Goal: Transaction & Acquisition: Purchase product/service

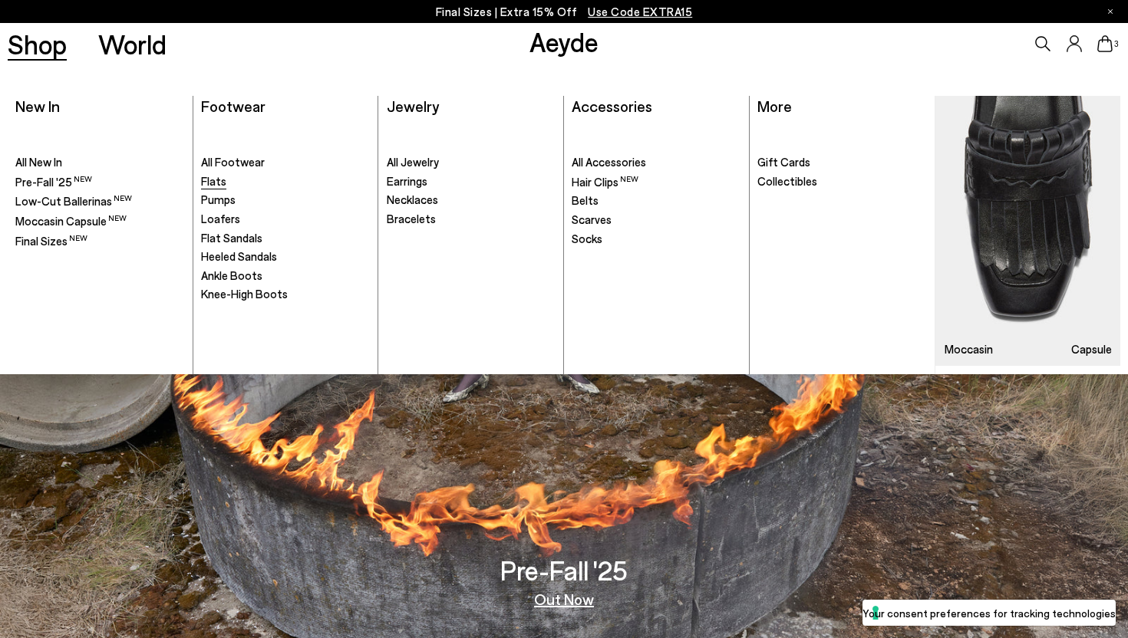
click at [213, 183] on span "Flats" at bounding box center [213, 181] width 25 height 14
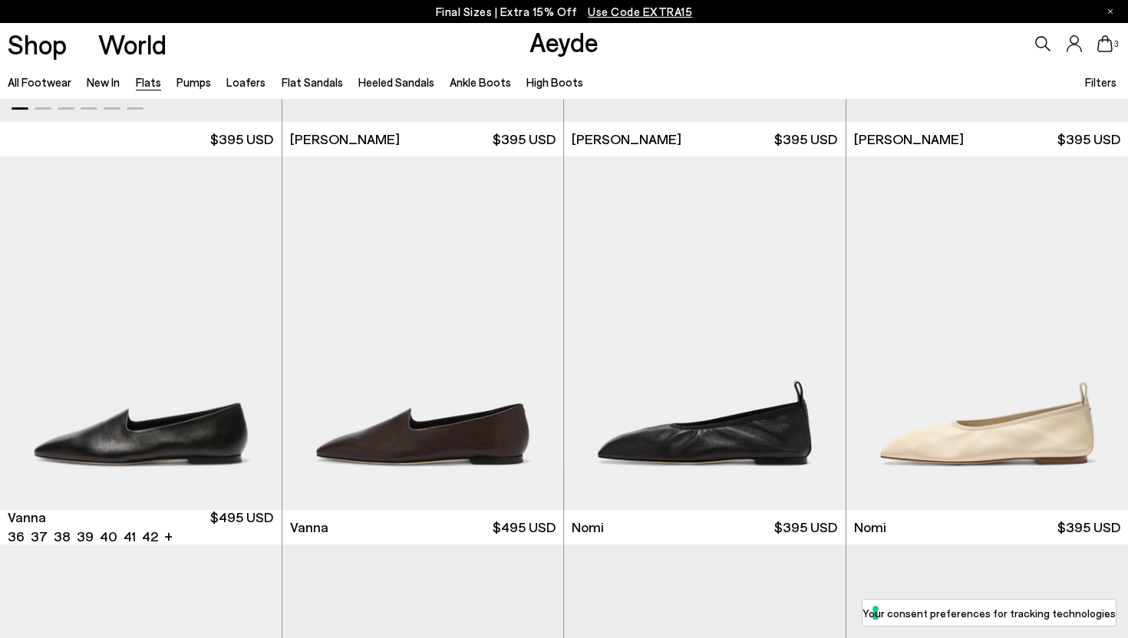
scroll to position [361, 0]
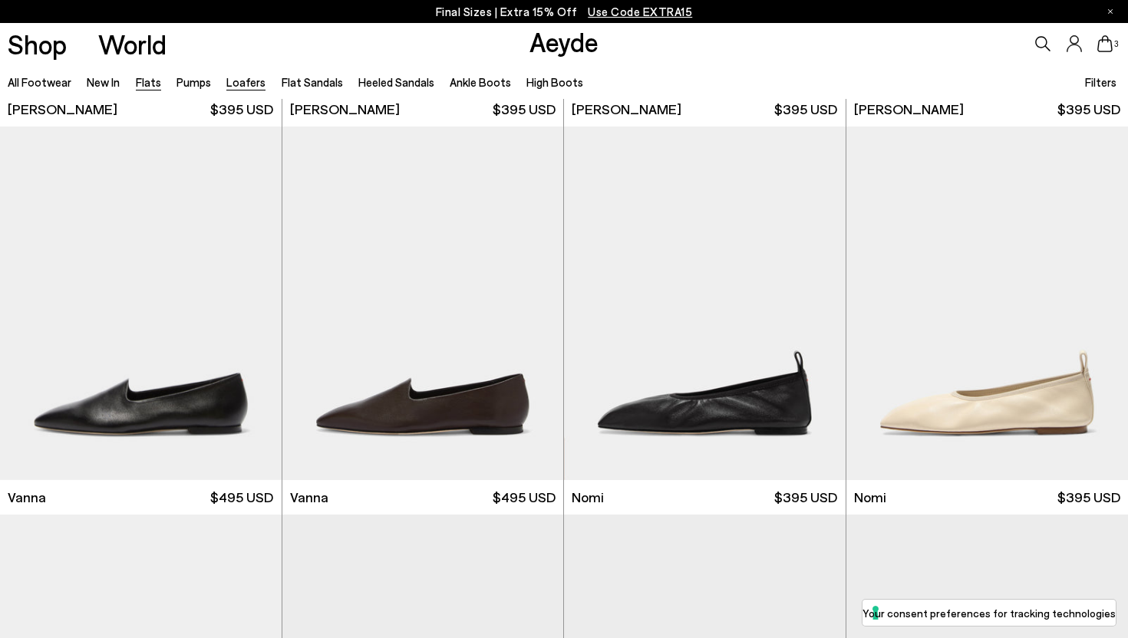
click at [233, 83] on link "Loafers" at bounding box center [245, 82] width 39 height 14
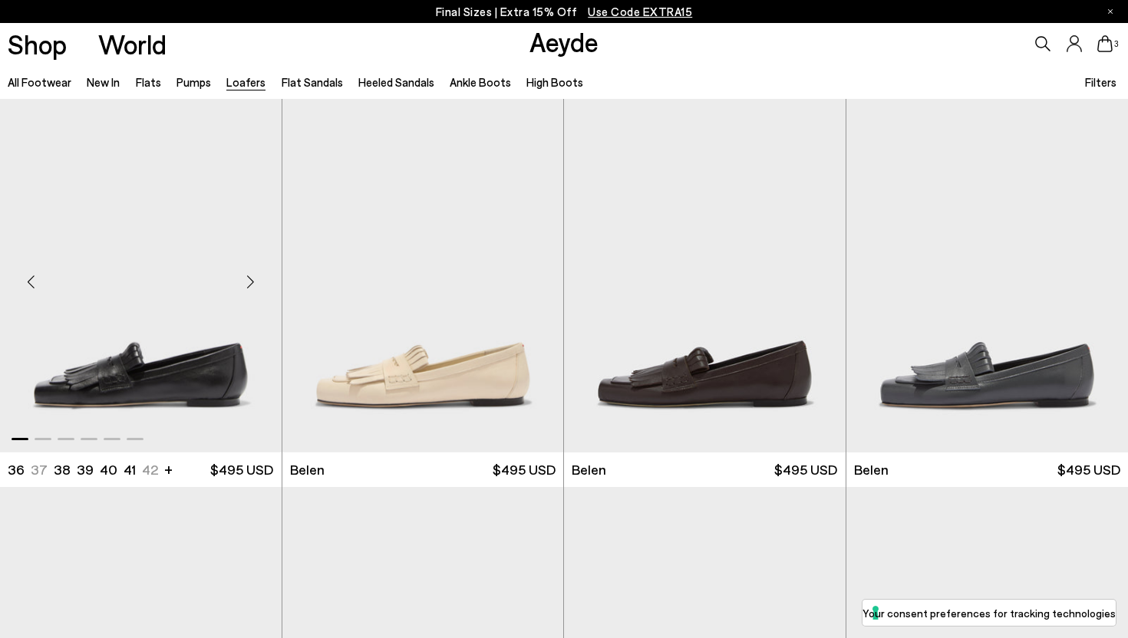
click at [195, 360] on img "1 / 6" at bounding box center [141, 276] width 282 height 354
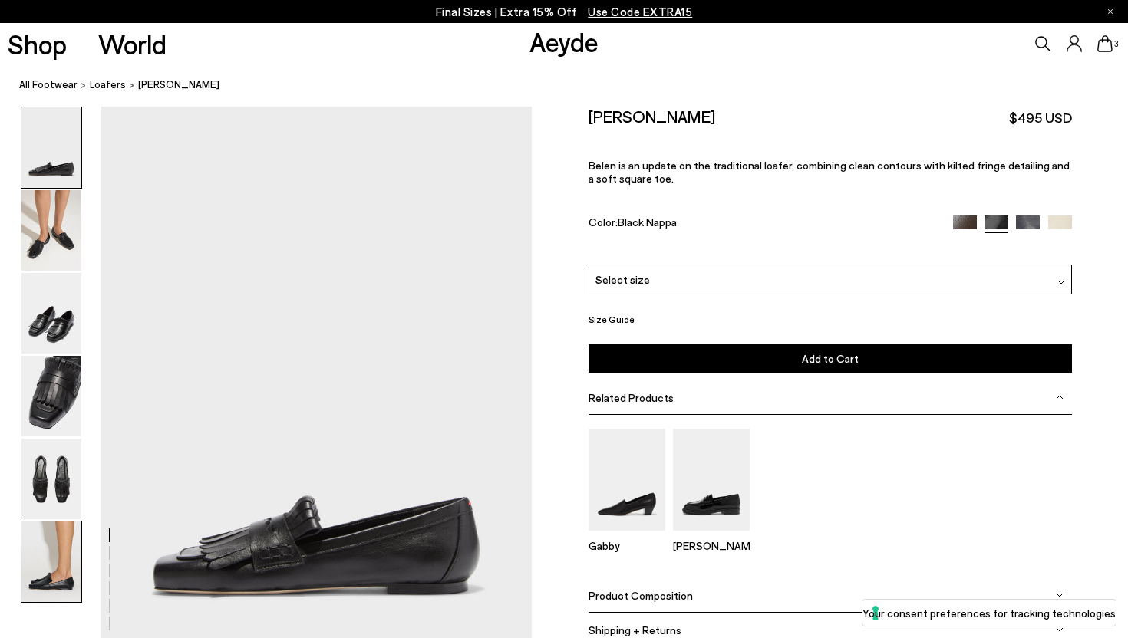
click at [57, 568] on img at bounding box center [51, 562] width 60 height 81
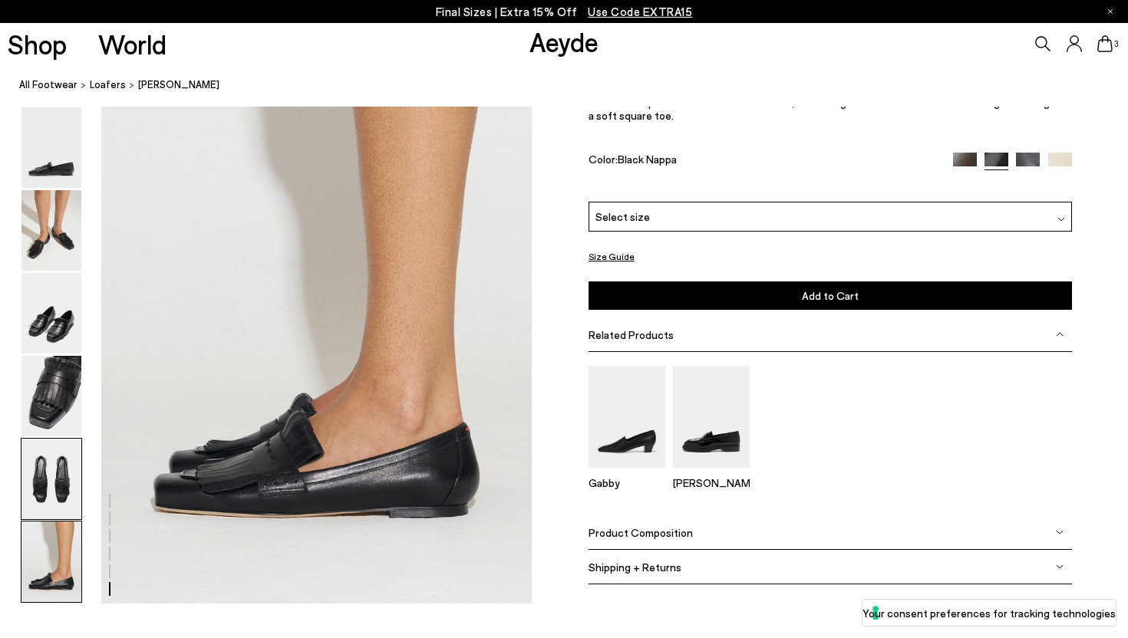
scroll to position [2991, 0]
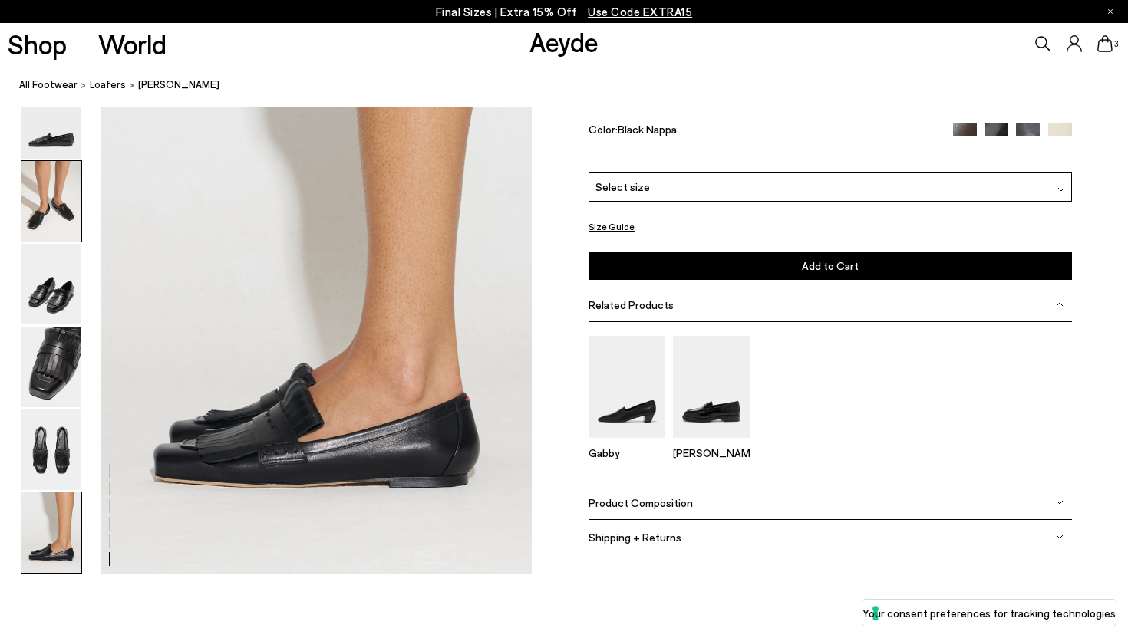
click at [66, 213] on img at bounding box center [51, 201] width 60 height 81
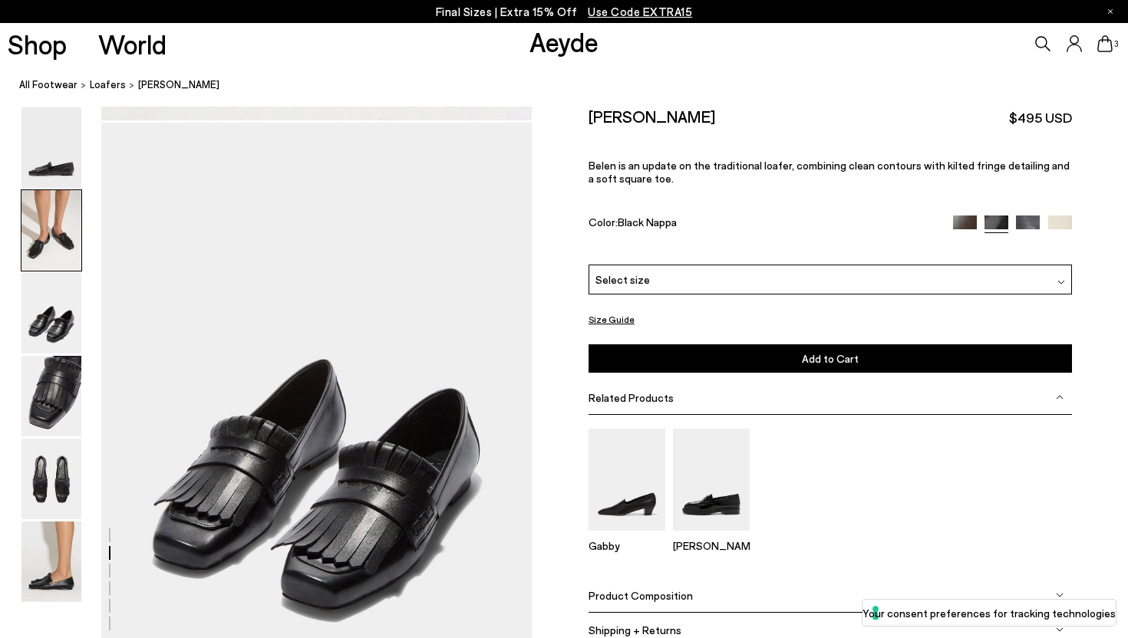
scroll to position [578, 0]
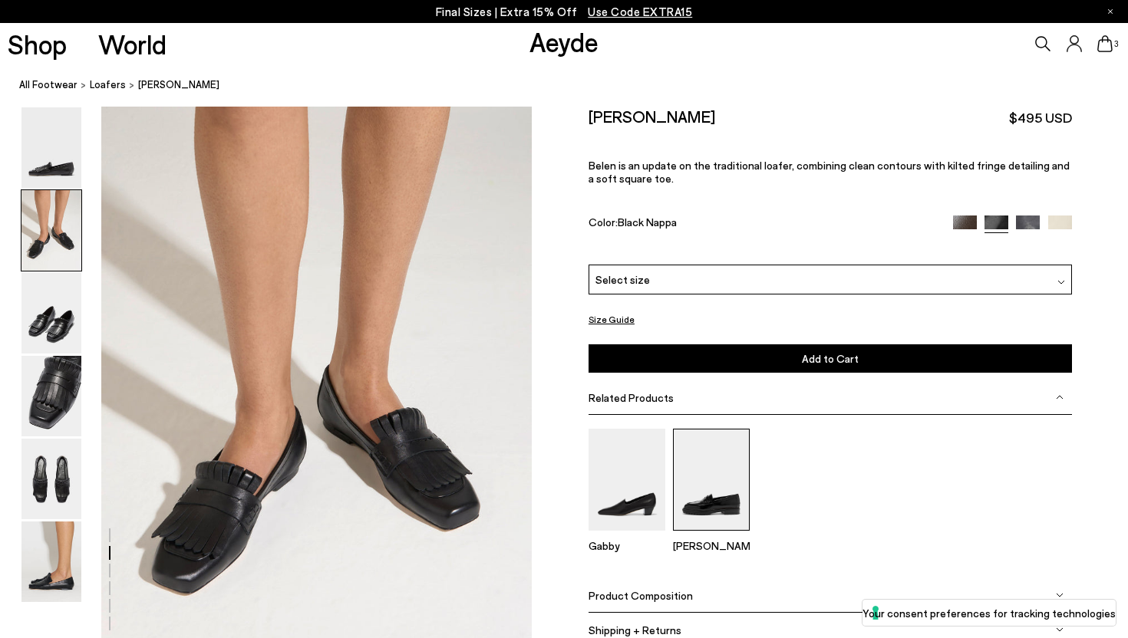
click at [699, 429] on img at bounding box center [711, 480] width 77 height 102
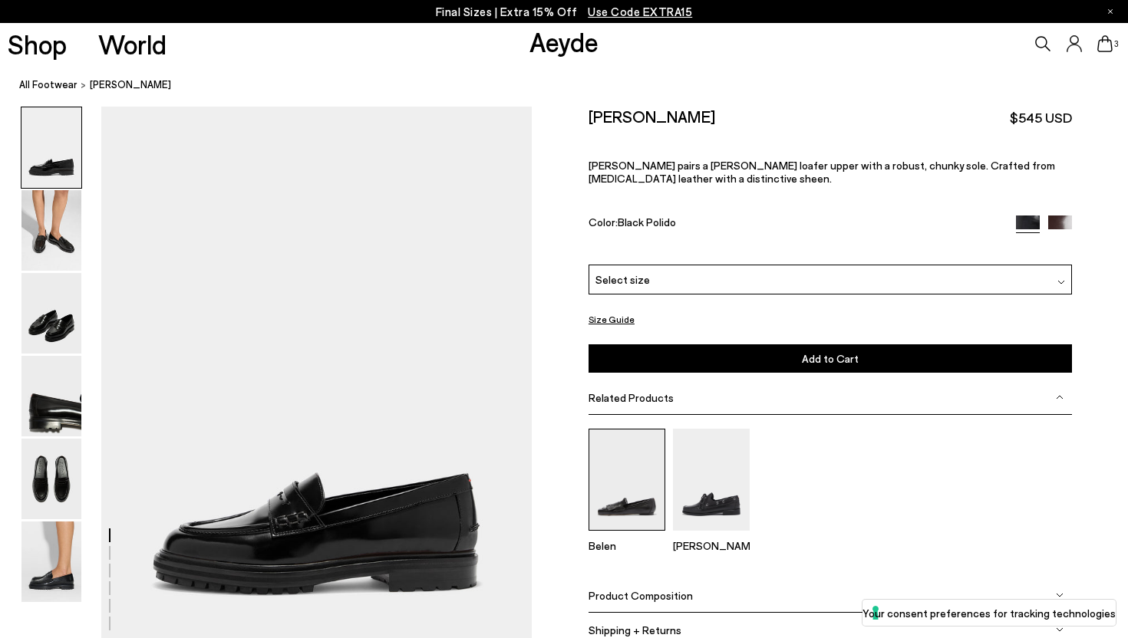
click at [627, 446] on img at bounding box center [627, 480] width 77 height 102
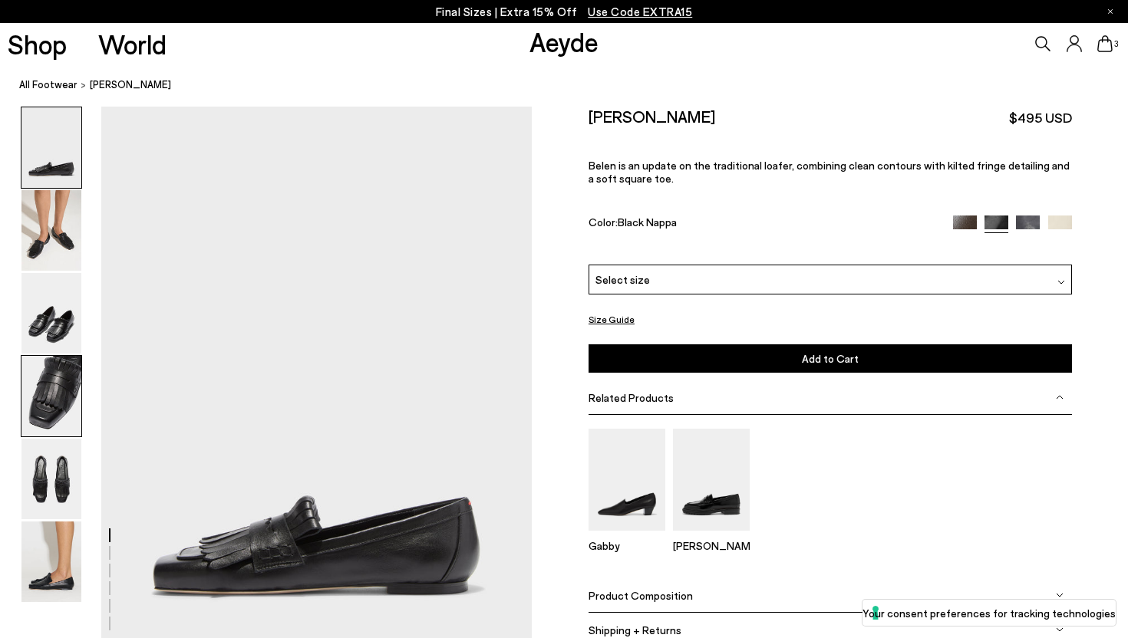
click at [62, 405] on img at bounding box center [51, 396] width 60 height 81
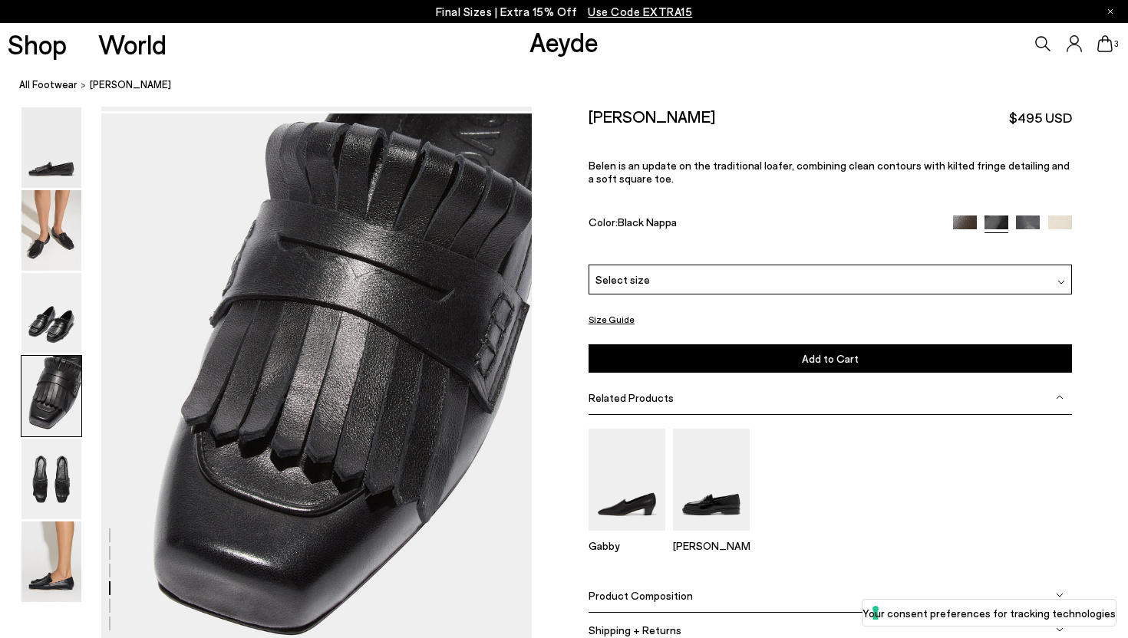
scroll to position [1731, 0]
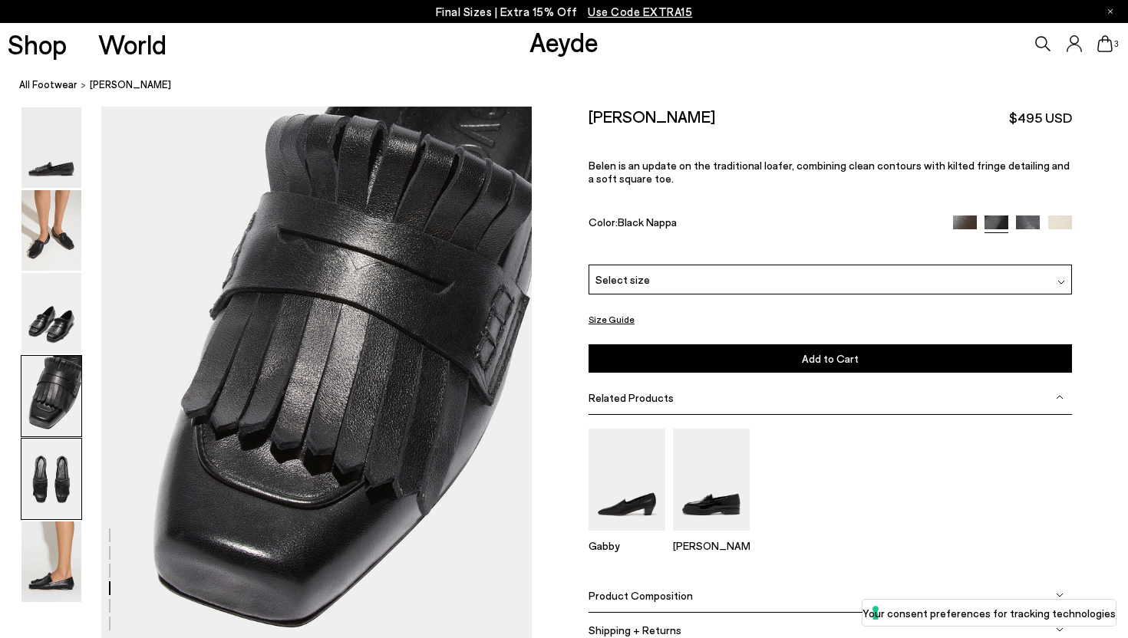
click at [56, 485] on img at bounding box center [51, 479] width 60 height 81
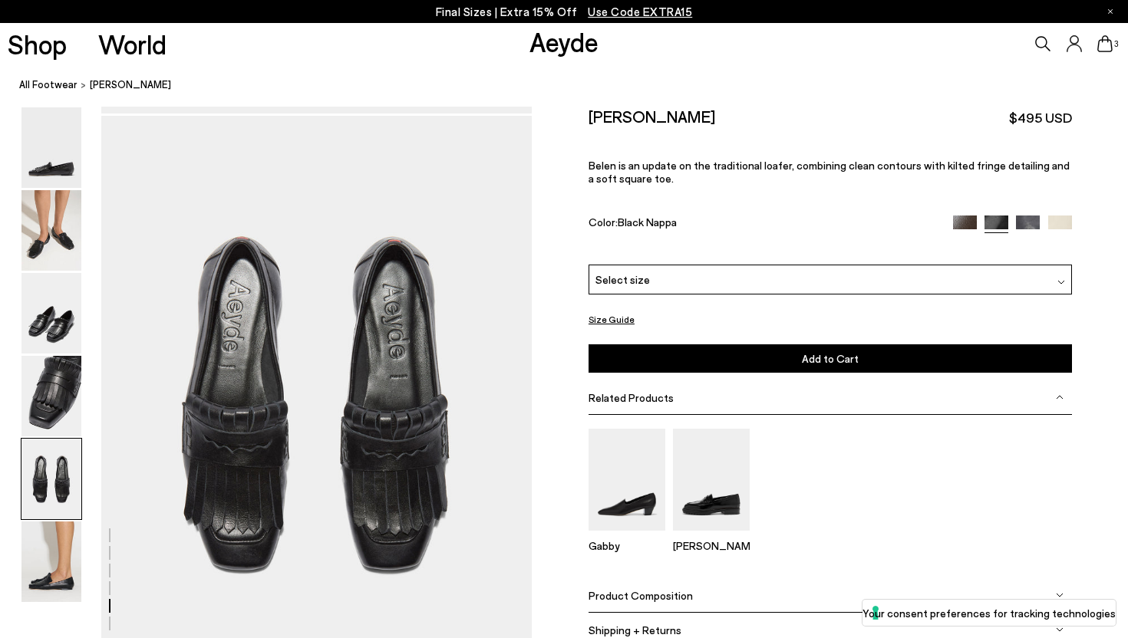
scroll to position [2308, 0]
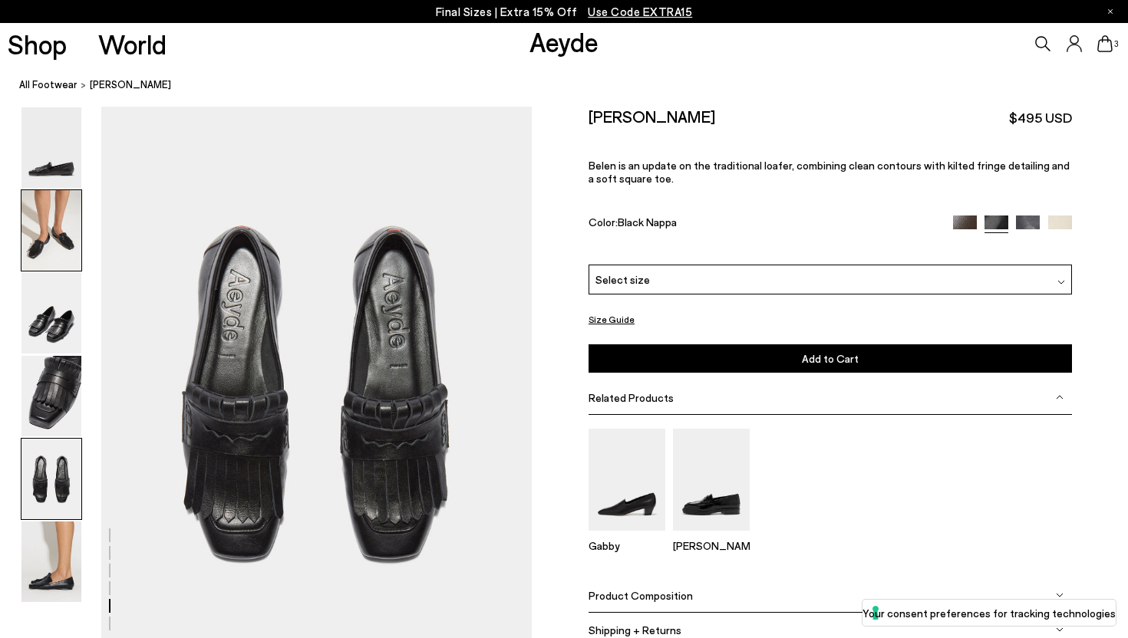
click at [54, 245] on img at bounding box center [51, 230] width 60 height 81
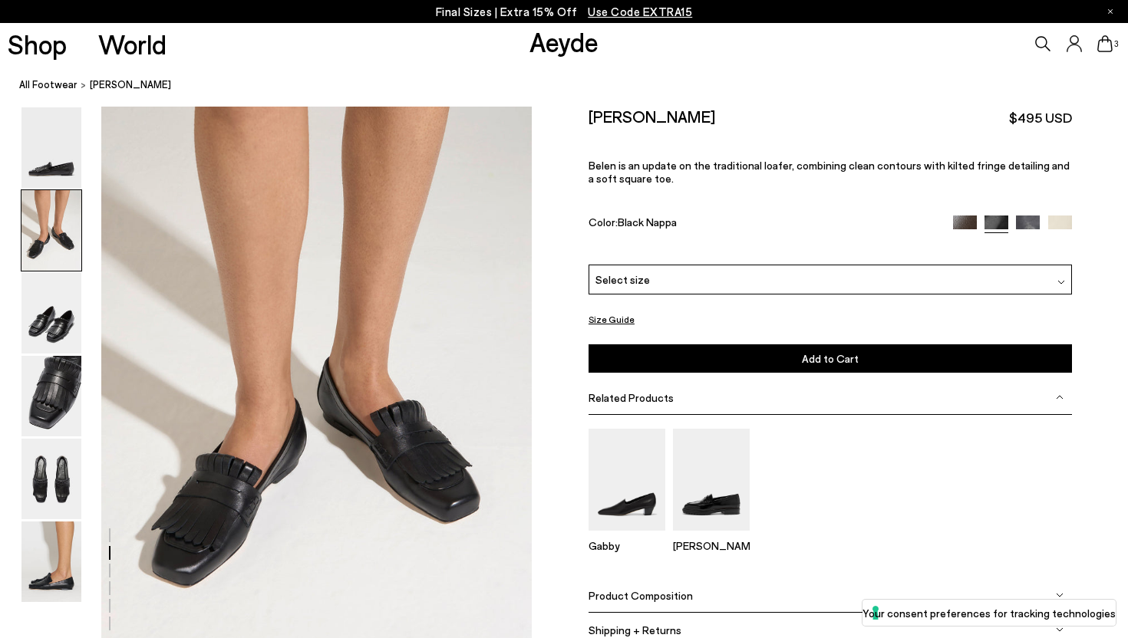
scroll to position [578, 0]
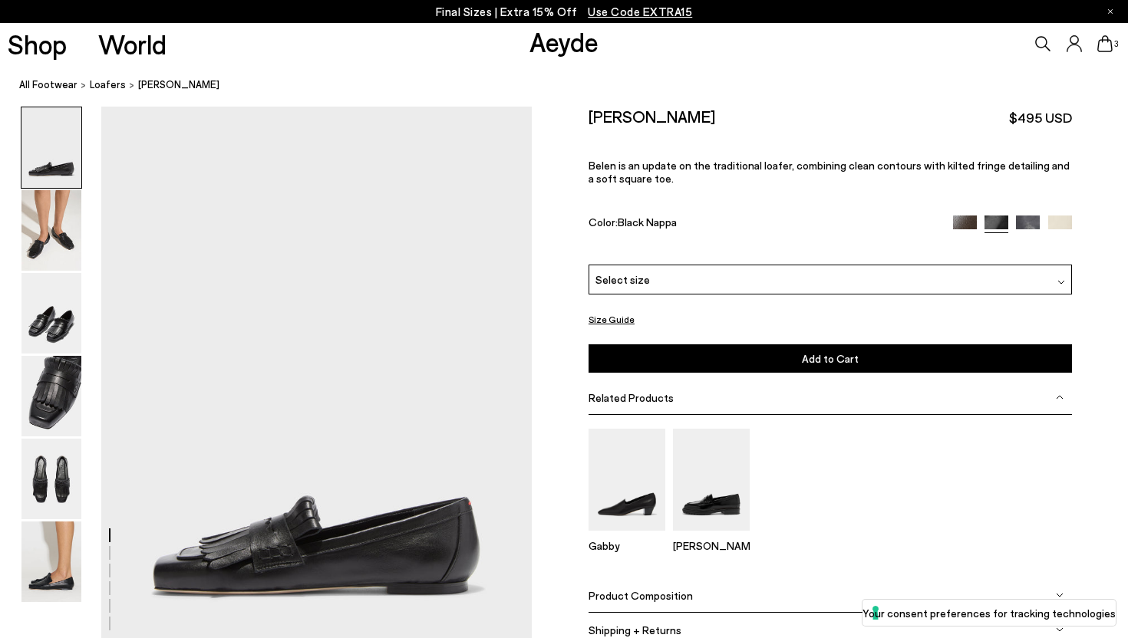
scroll to position [578, 0]
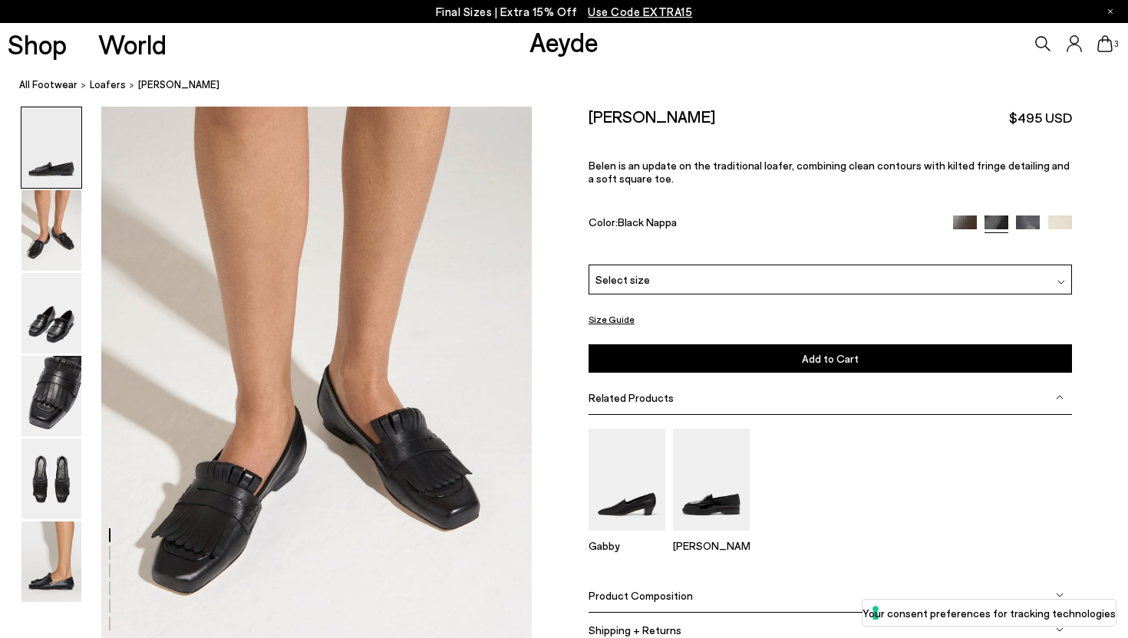
click at [964, 216] on img at bounding box center [965, 228] width 24 height 24
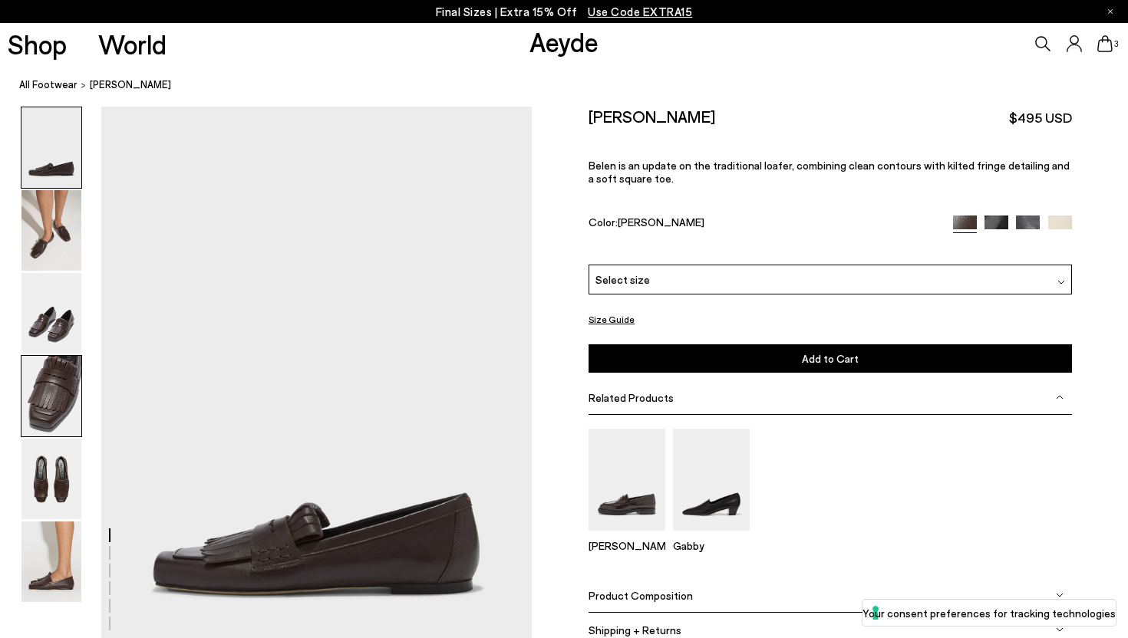
click at [58, 404] on img at bounding box center [51, 396] width 60 height 81
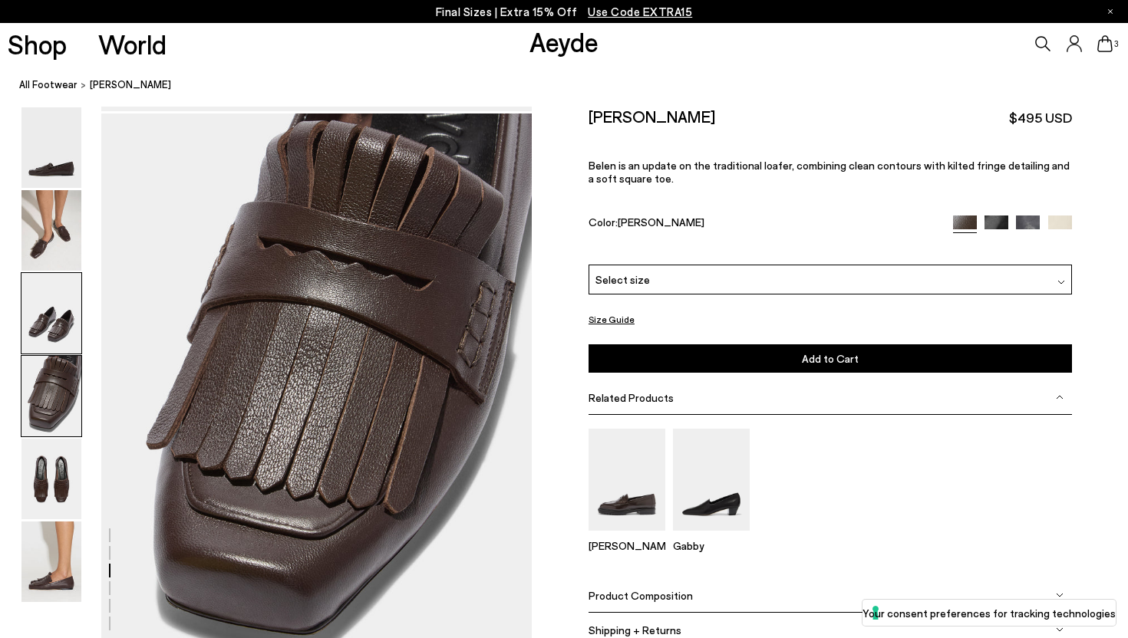
scroll to position [1731, 0]
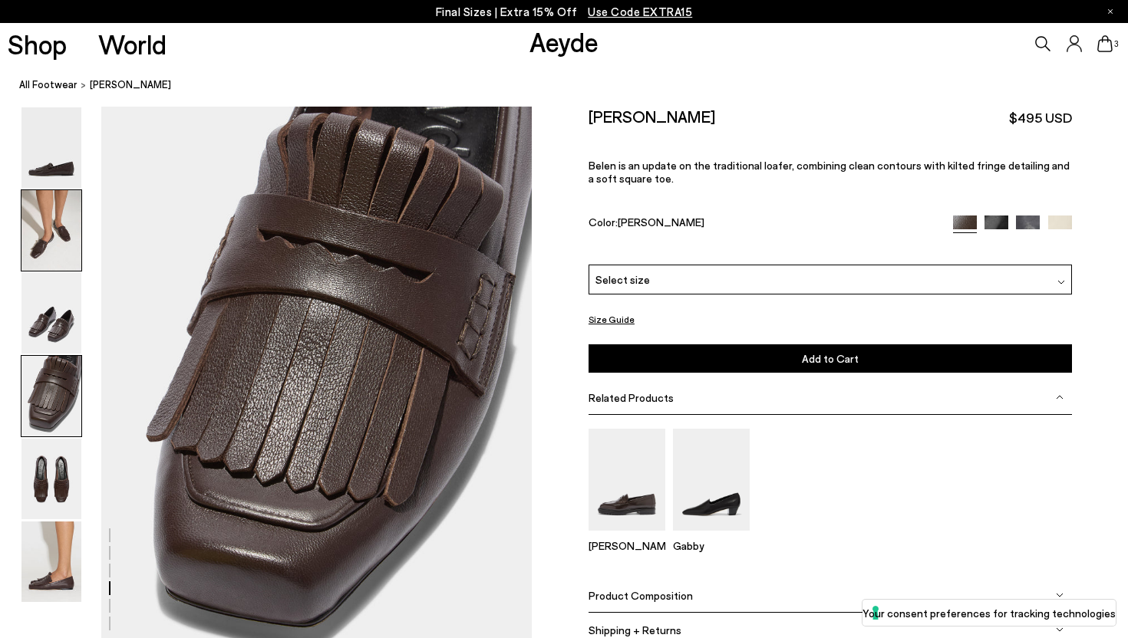
click at [54, 233] on img at bounding box center [51, 230] width 60 height 81
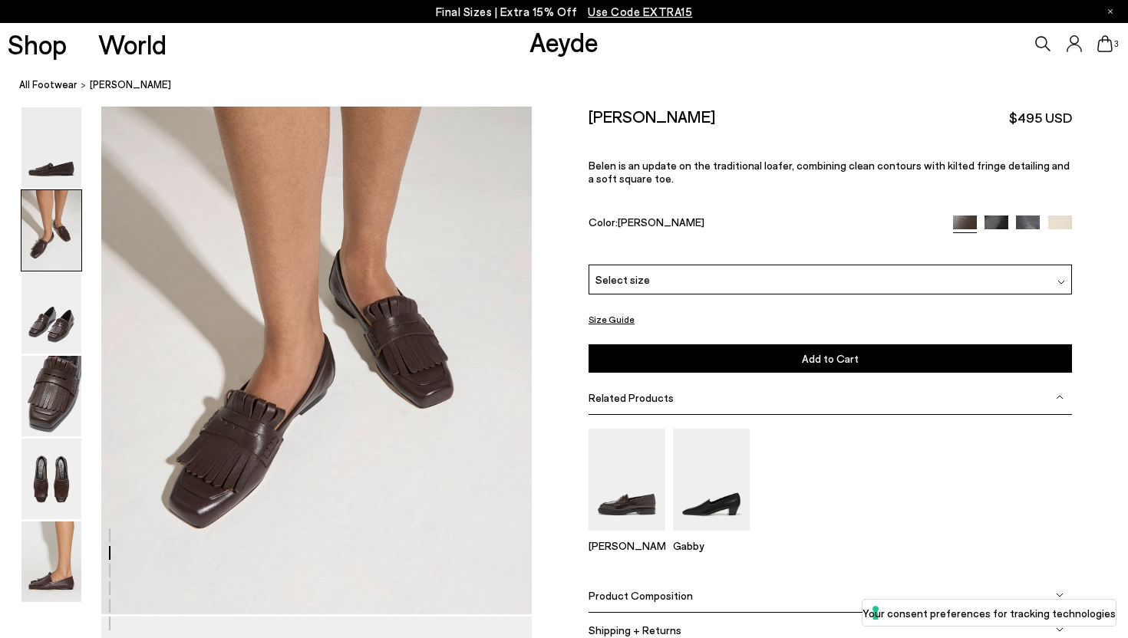
scroll to position [578, 0]
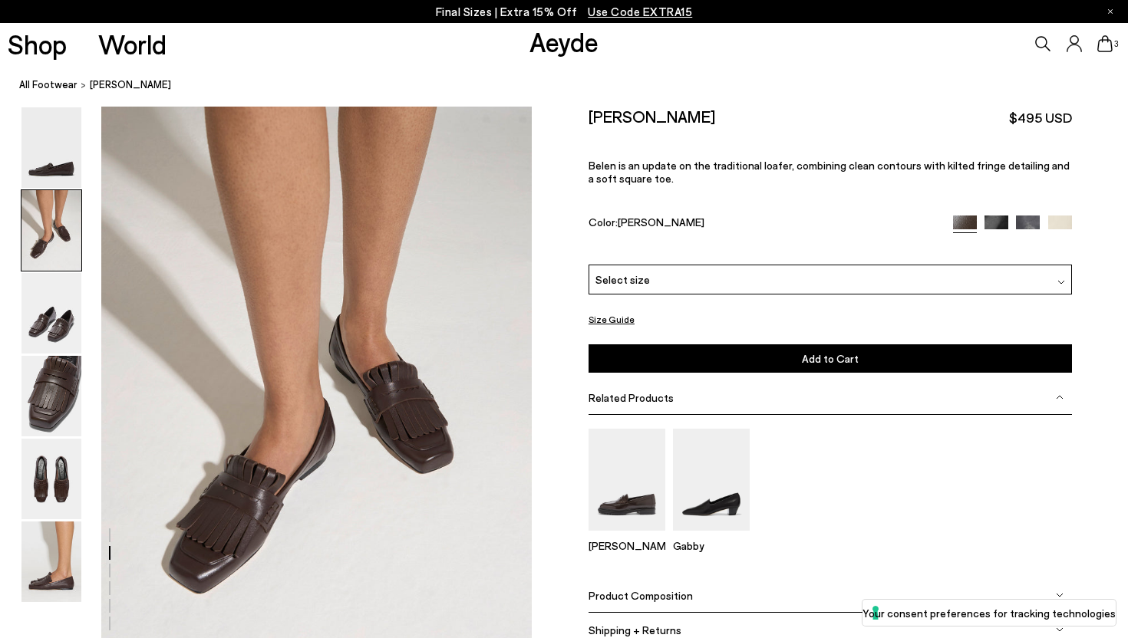
click at [1024, 216] on img at bounding box center [1028, 228] width 24 height 24
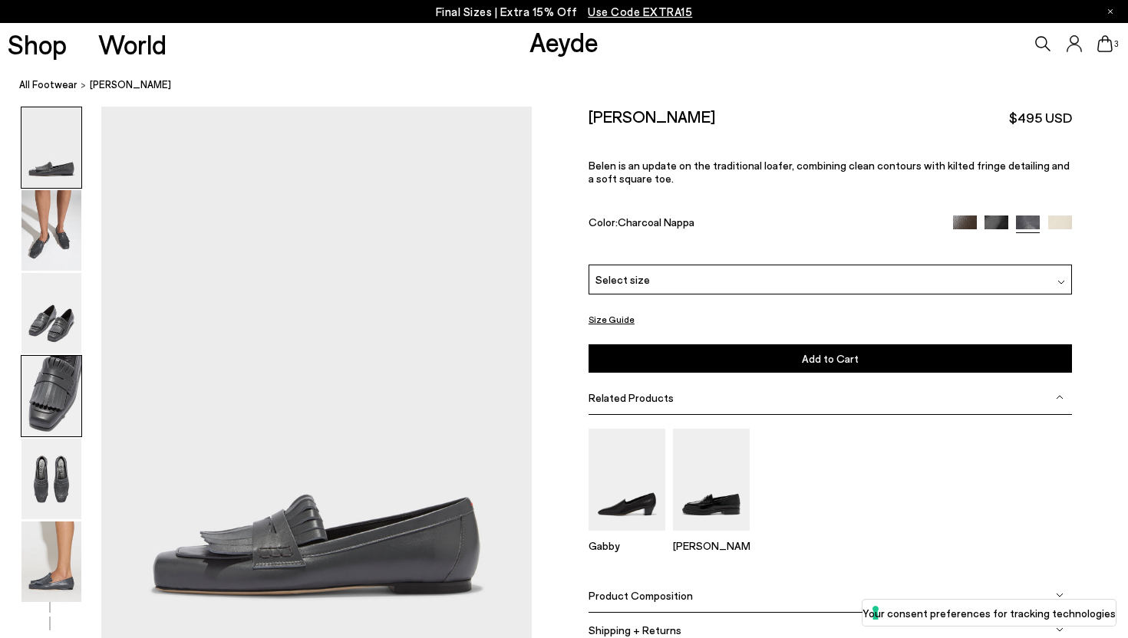
click at [54, 397] on img at bounding box center [51, 396] width 60 height 81
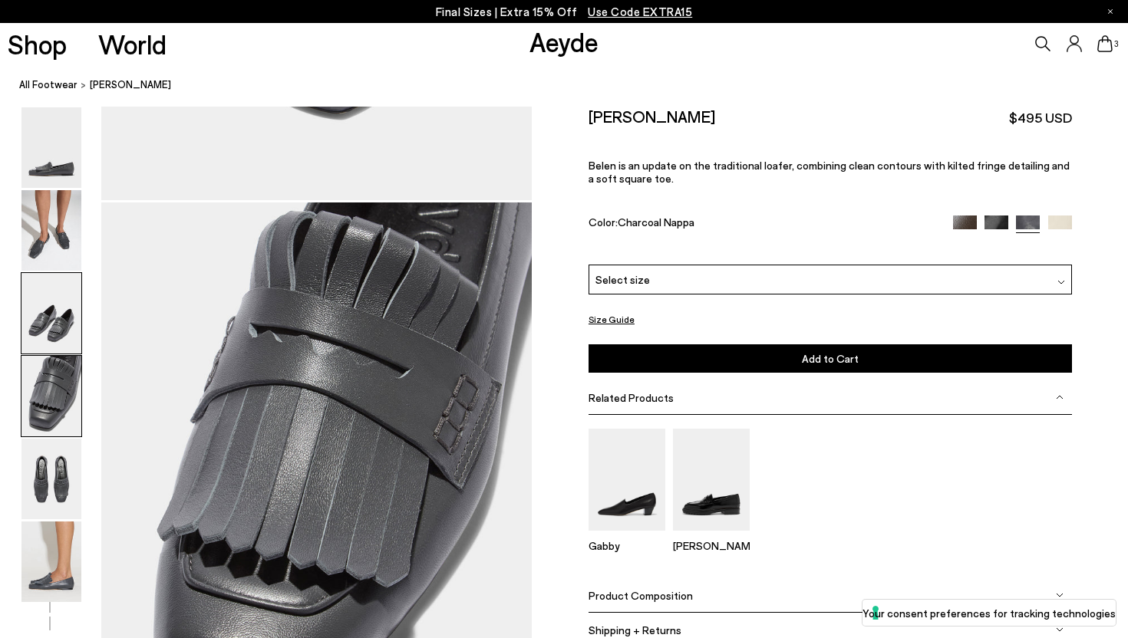
scroll to position [1731, 0]
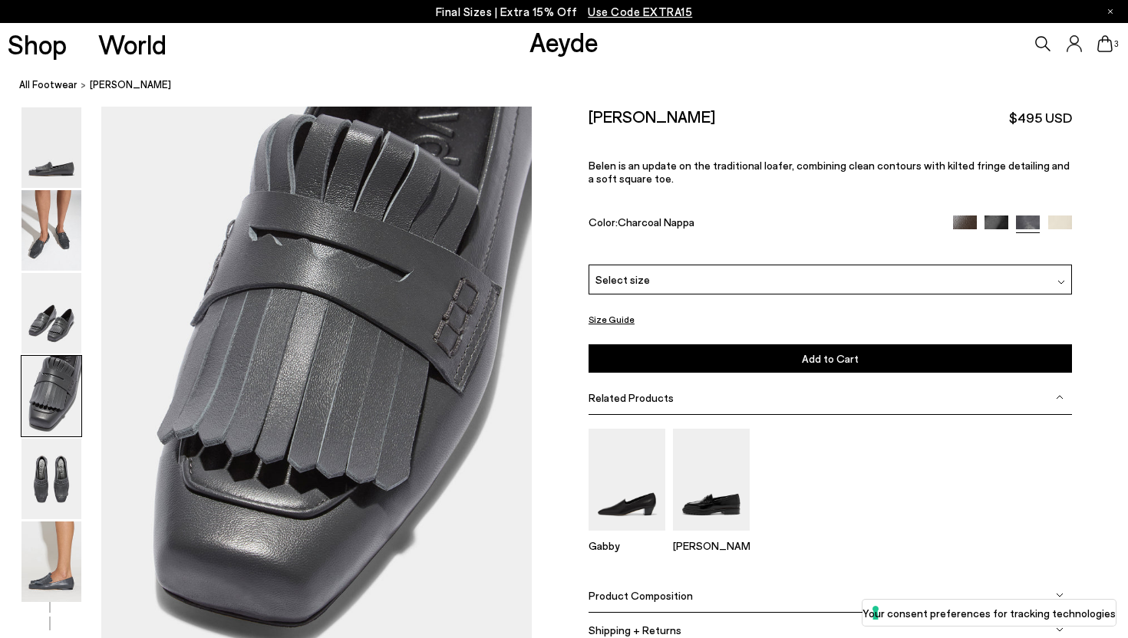
click at [1067, 216] on img at bounding box center [1060, 228] width 24 height 24
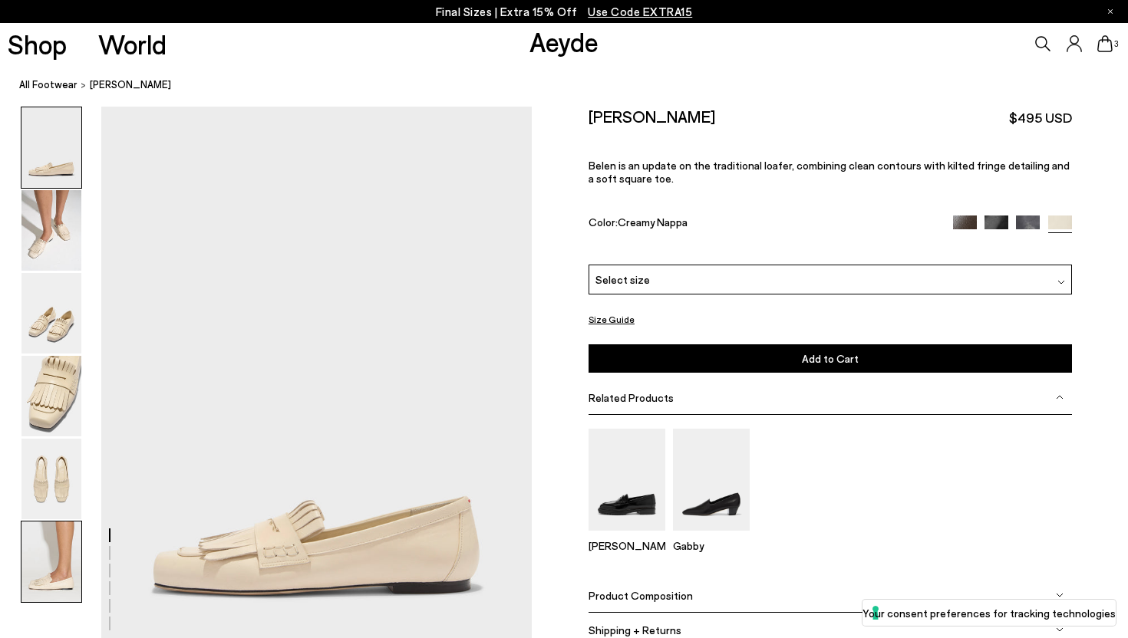
click at [42, 546] on img at bounding box center [51, 562] width 60 height 81
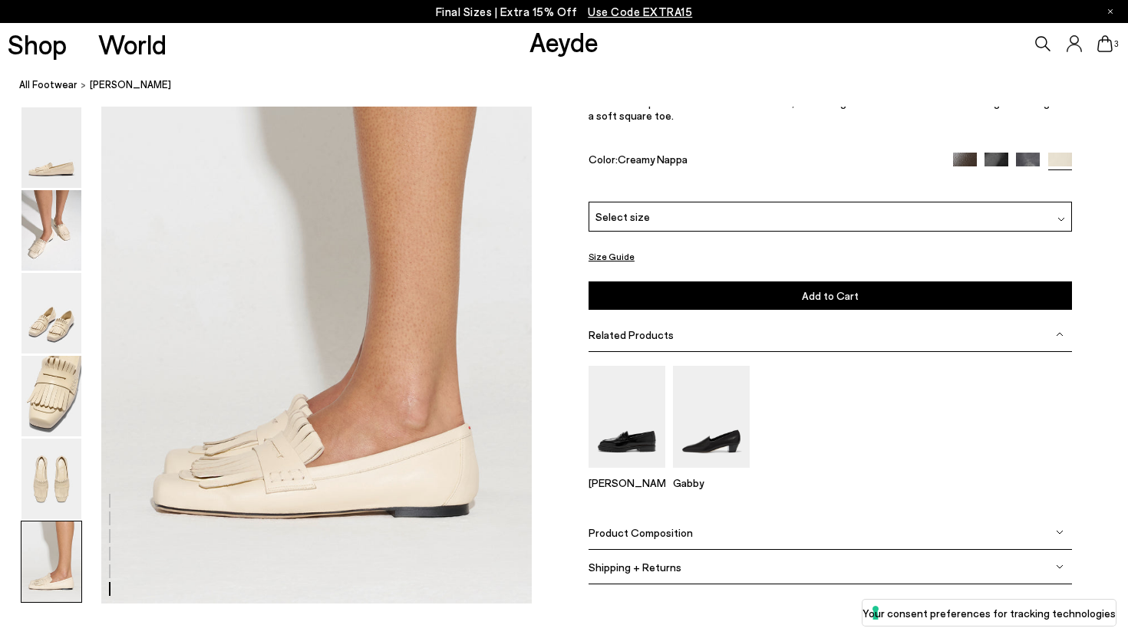
scroll to position [2991, 0]
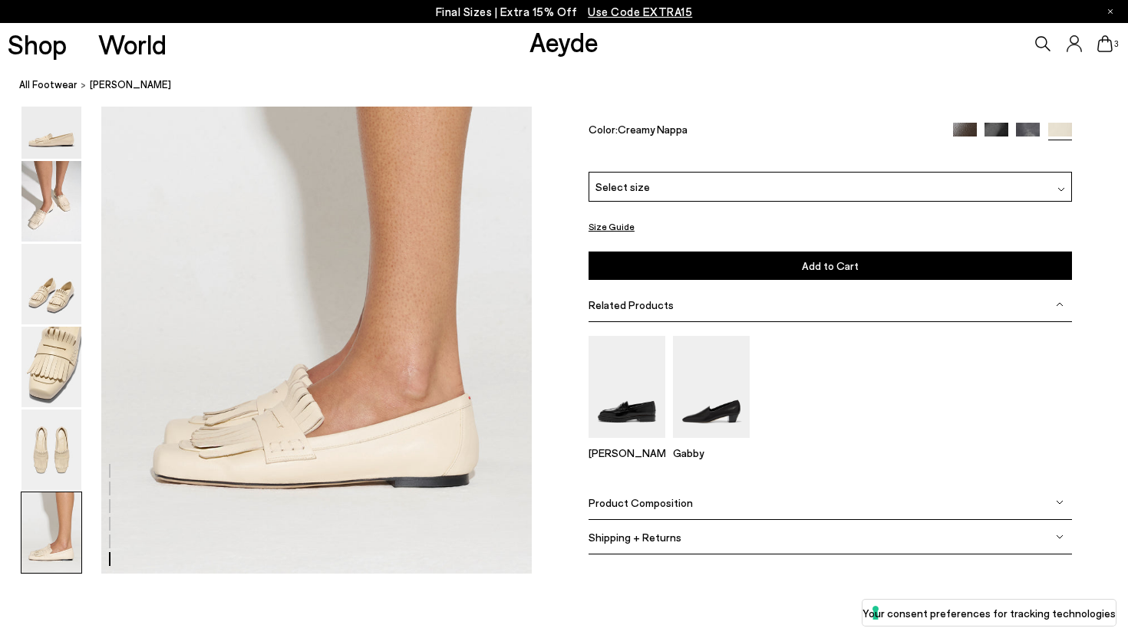
click at [970, 147] on img at bounding box center [965, 135] width 24 height 24
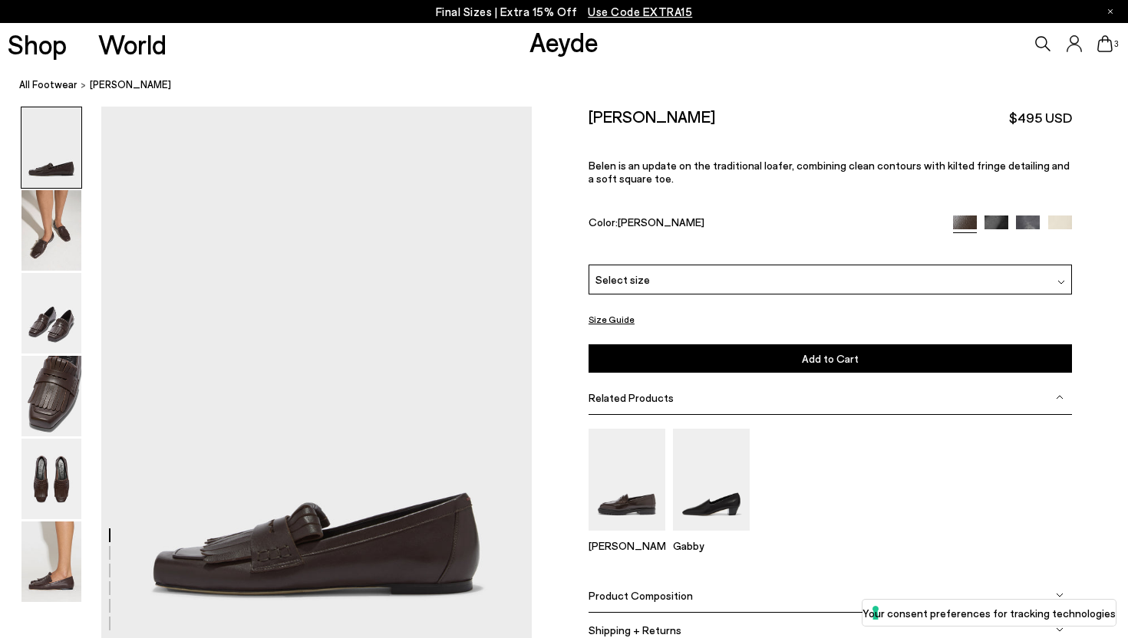
click at [873, 265] on div "Select size" at bounding box center [830, 280] width 483 height 30
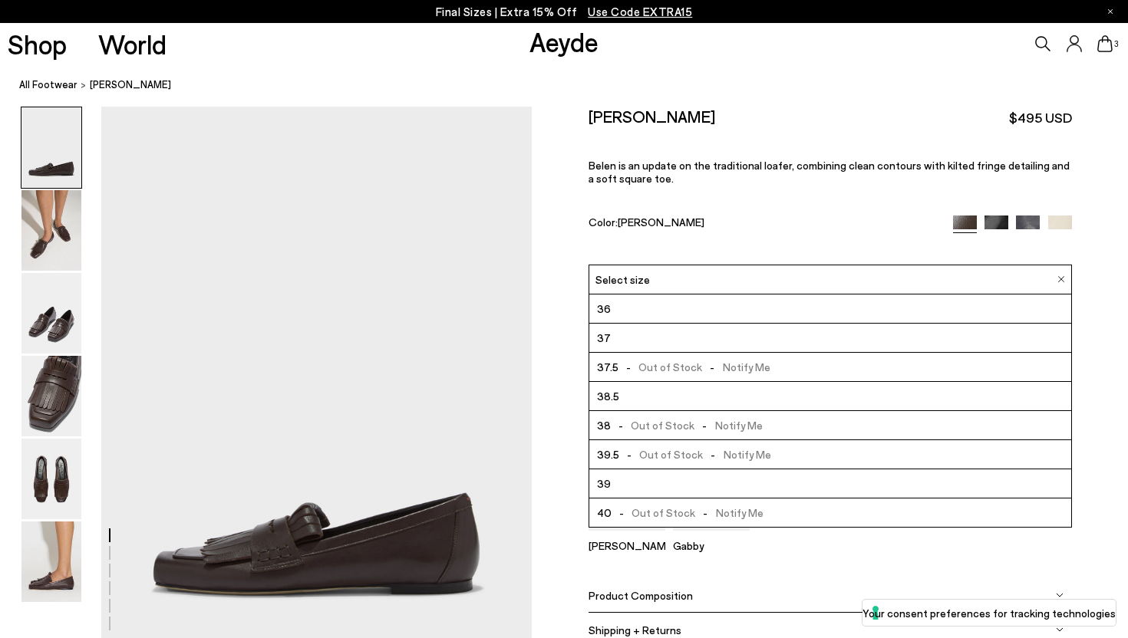
click at [740, 416] on span "- Out of Stock - Notify Me" at bounding box center [687, 425] width 152 height 19
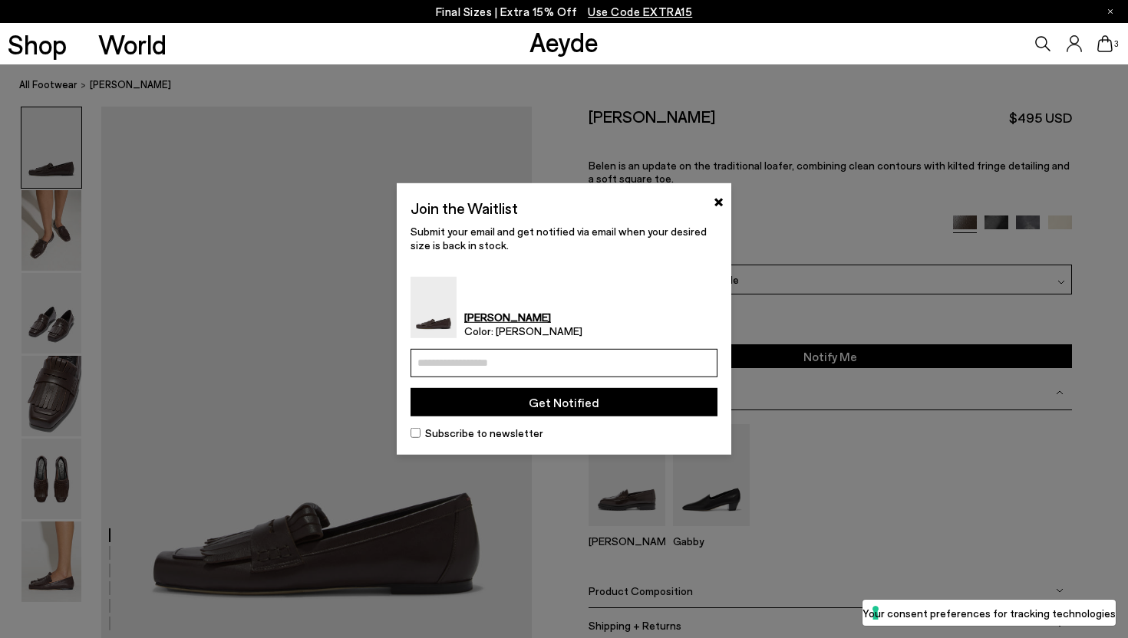
click at [601, 368] on input "email" at bounding box center [564, 363] width 307 height 28
type input "**********"
click at [586, 403] on button "Get Notified" at bounding box center [564, 402] width 307 height 28
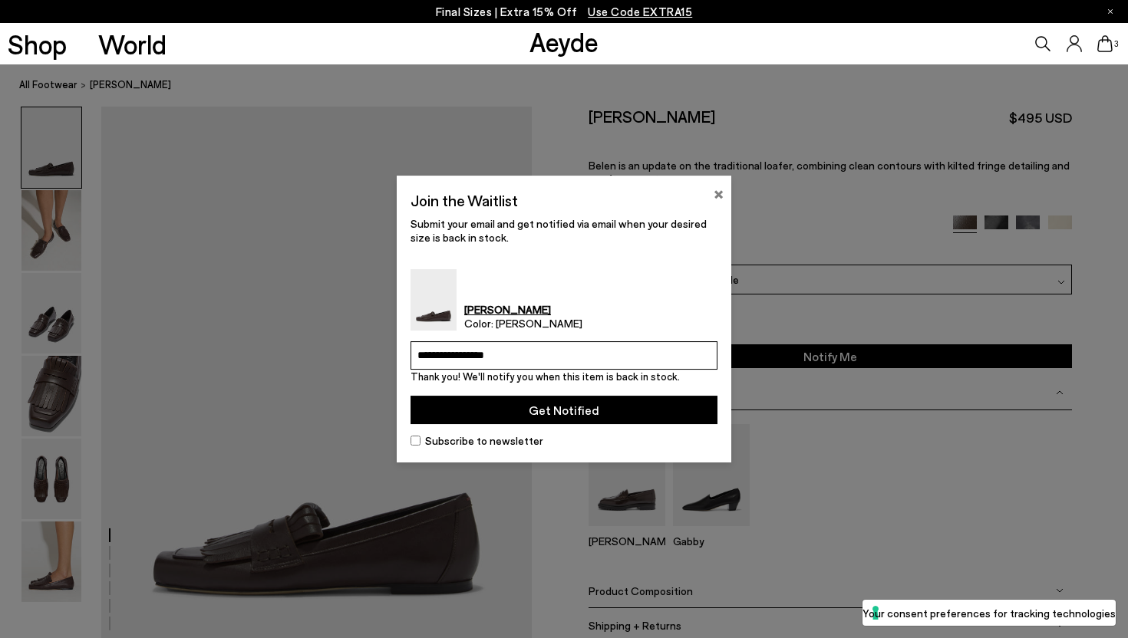
click at [718, 194] on button "×" at bounding box center [719, 192] width 10 height 18
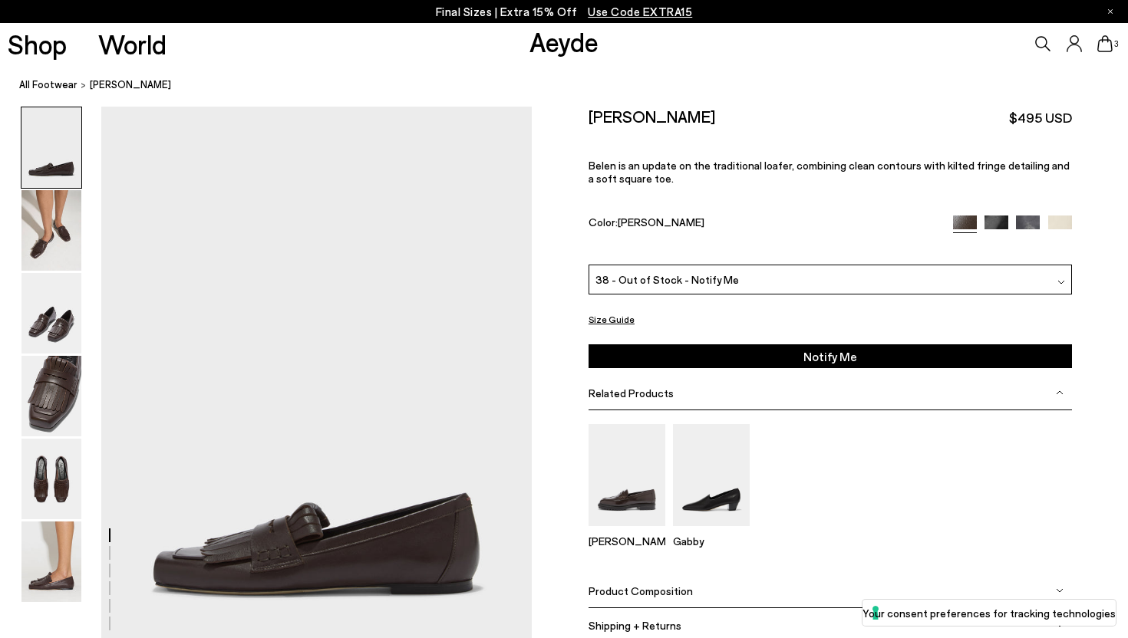
click at [1057, 216] on img at bounding box center [1060, 228] width 24 height 24
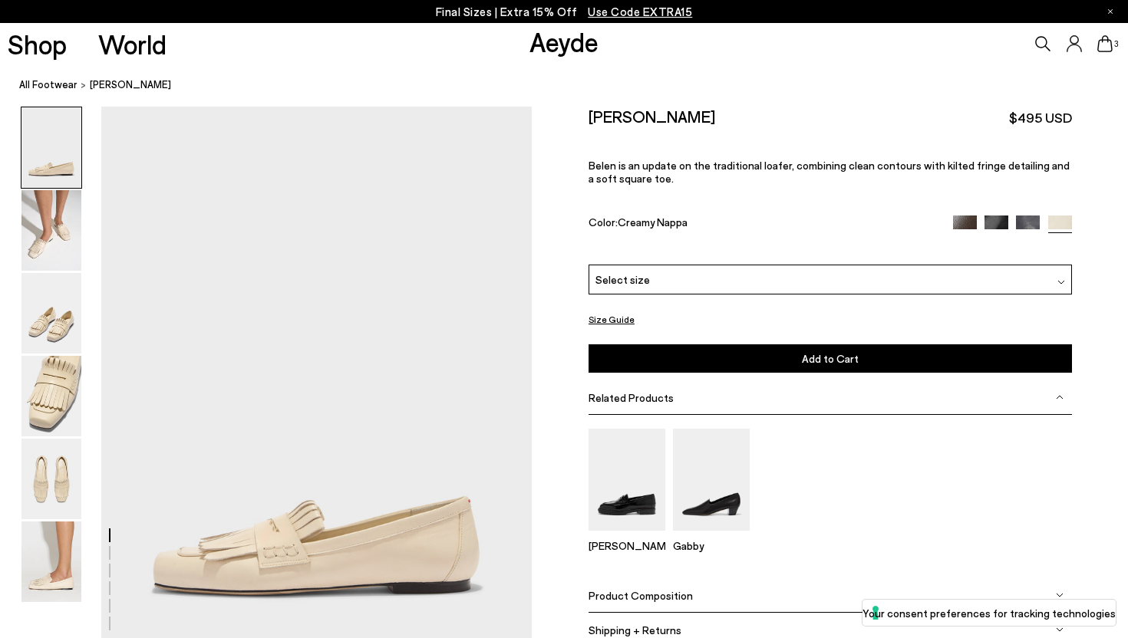
click at [820, 265] on div "Select size" at bounding box center [830, 280] width 483 height 30
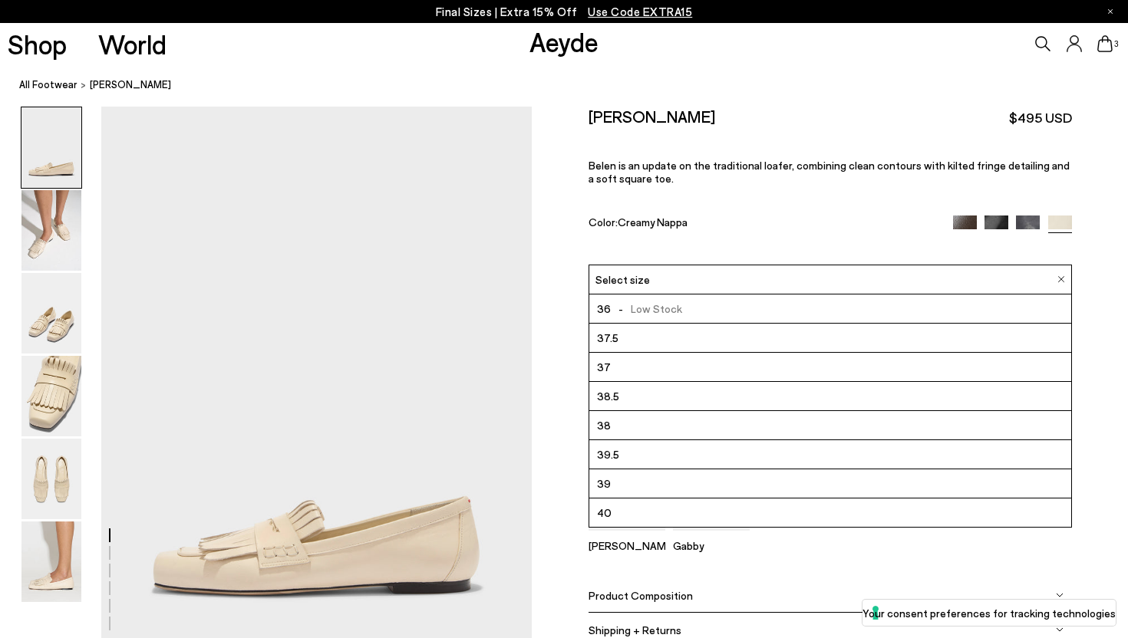
click at [993, 216] on div at bounding box center [1012, 225] width 118 height 18
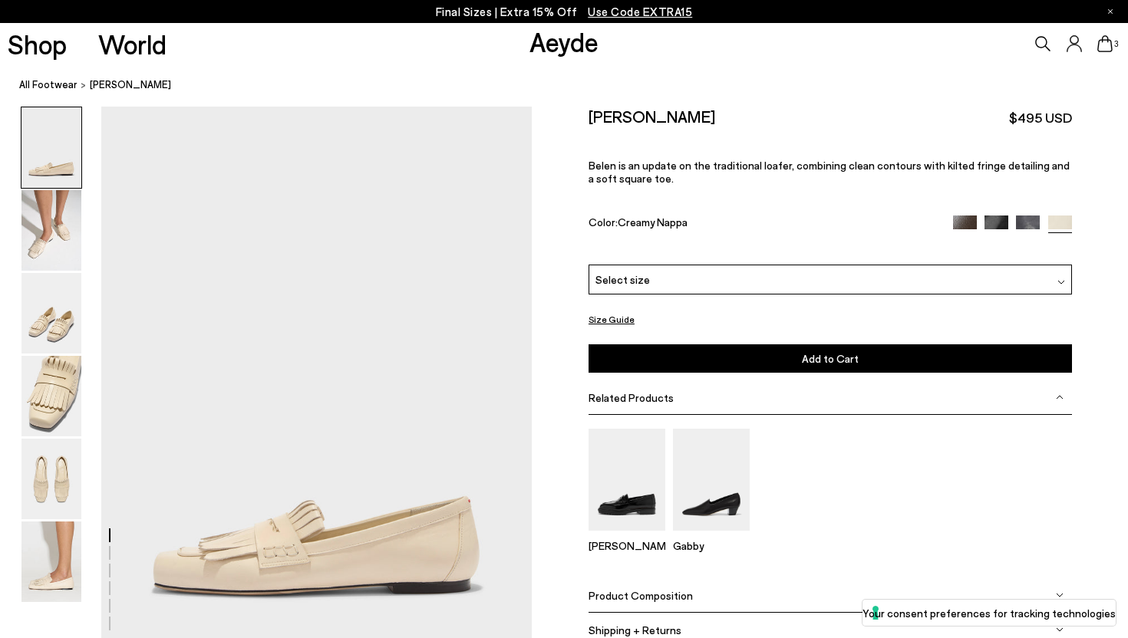
click at [995, 216] on img at bounding box center [997, 228] width 24 height 24
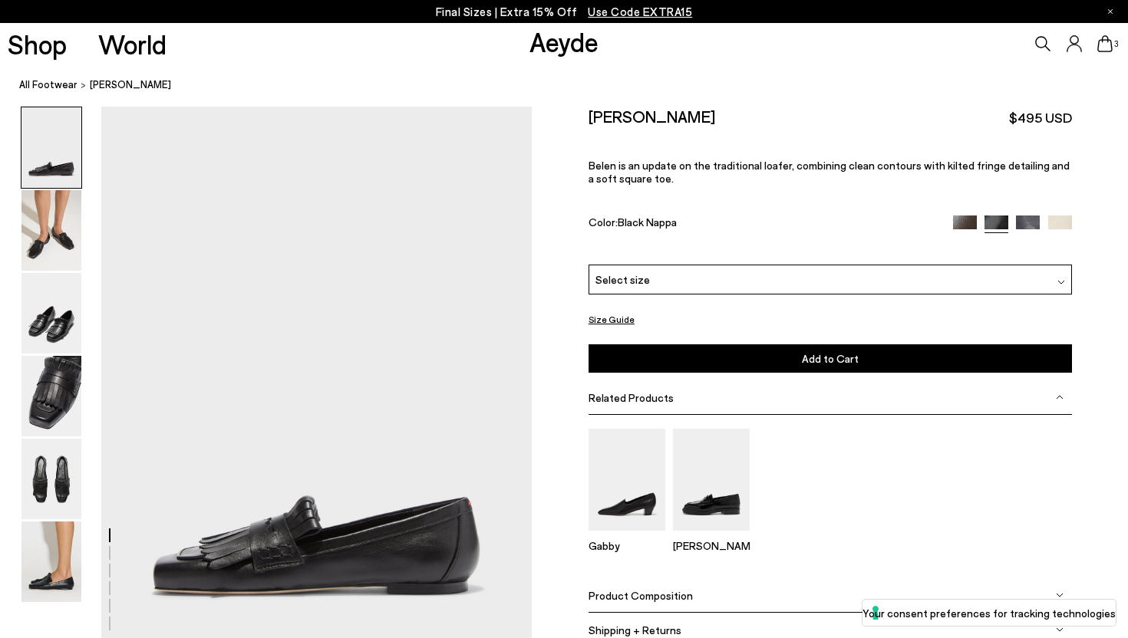
click at [879, 265] on div "Select size" at bounding box center [830, 280] width 483 height 30
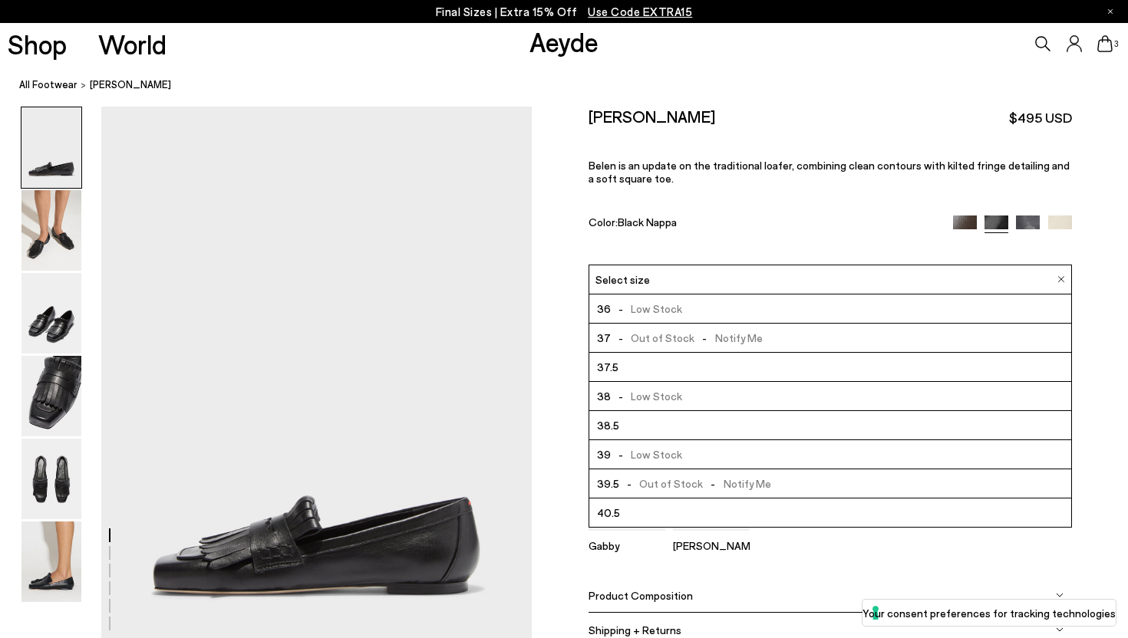
click at [685, 382] on li "38 - Low Stock" at bounding box center [830, 396] width 482 height 29
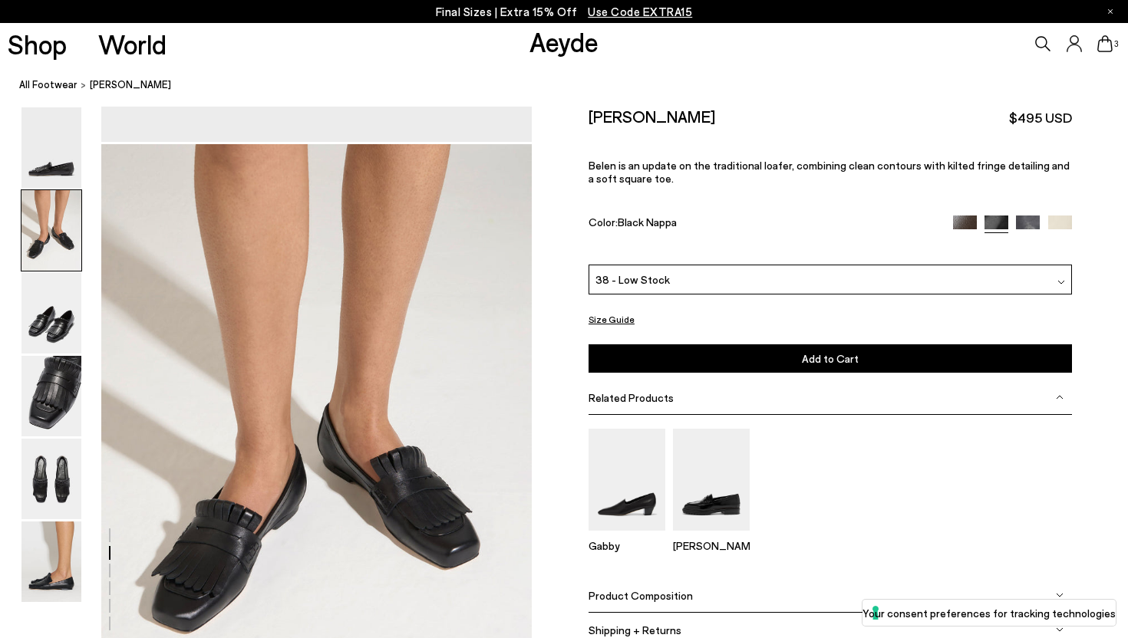
scroll to position [719, 0]
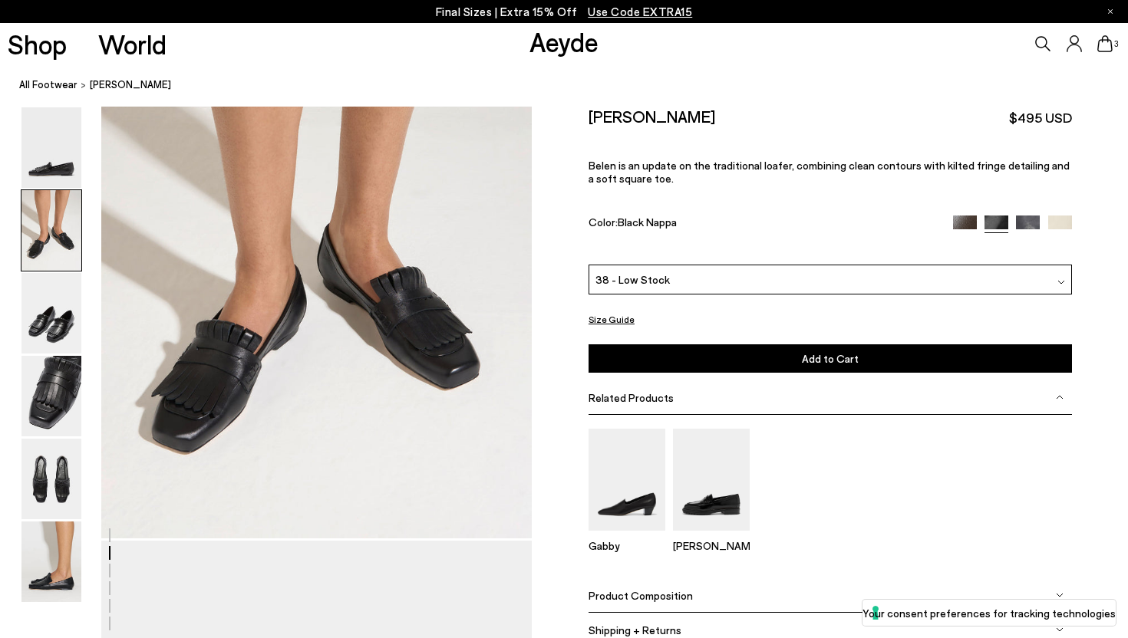
click at [812, 352] on span "Add to Cart" at bounding box center [830, 358] width 57 height 13
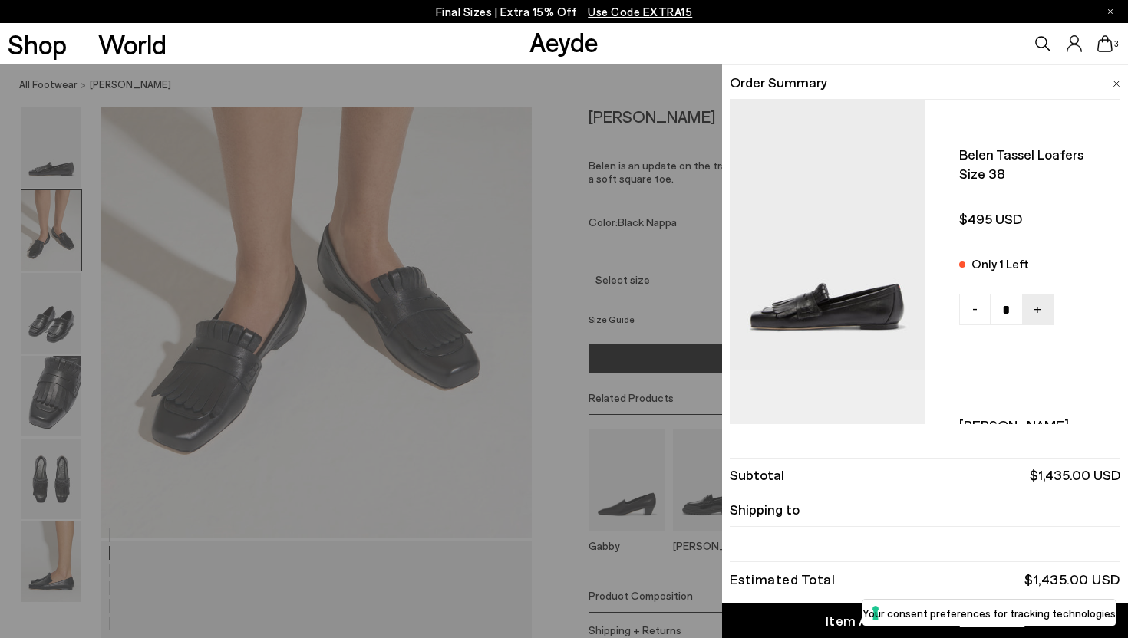
click at [655, 115] on div "Quick Add Color Size View Details Order Summary Belen tassel loafers Size 38 On…" at bounding box center [564, 351] width 1128 height 574
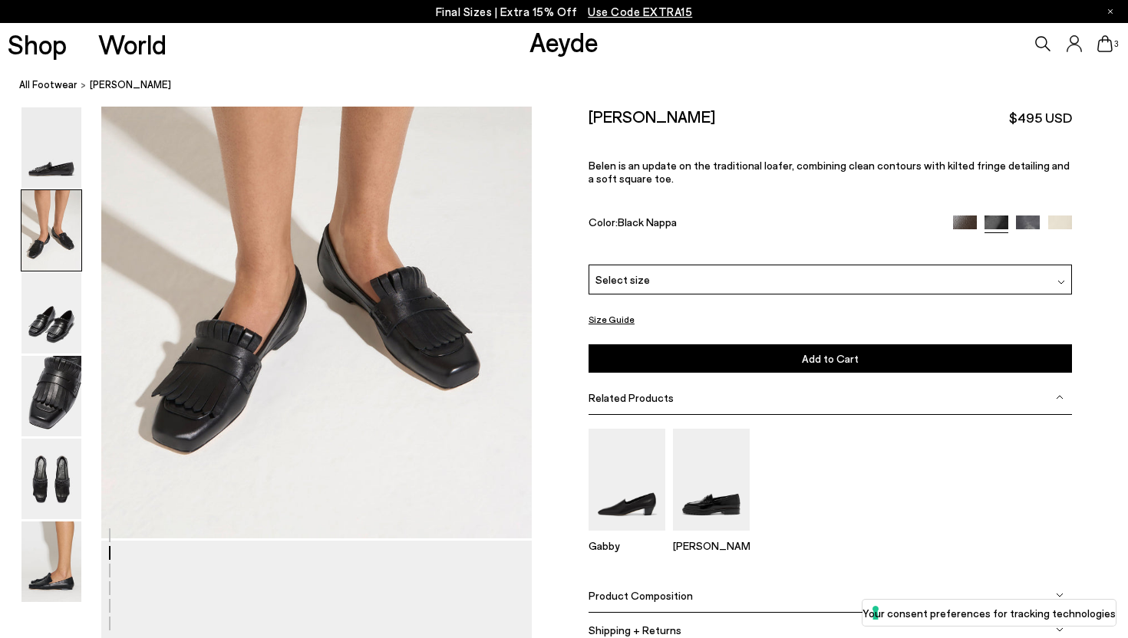
click at [1025, 216] on img at bounding box center [1028, 228] width 24 height 24
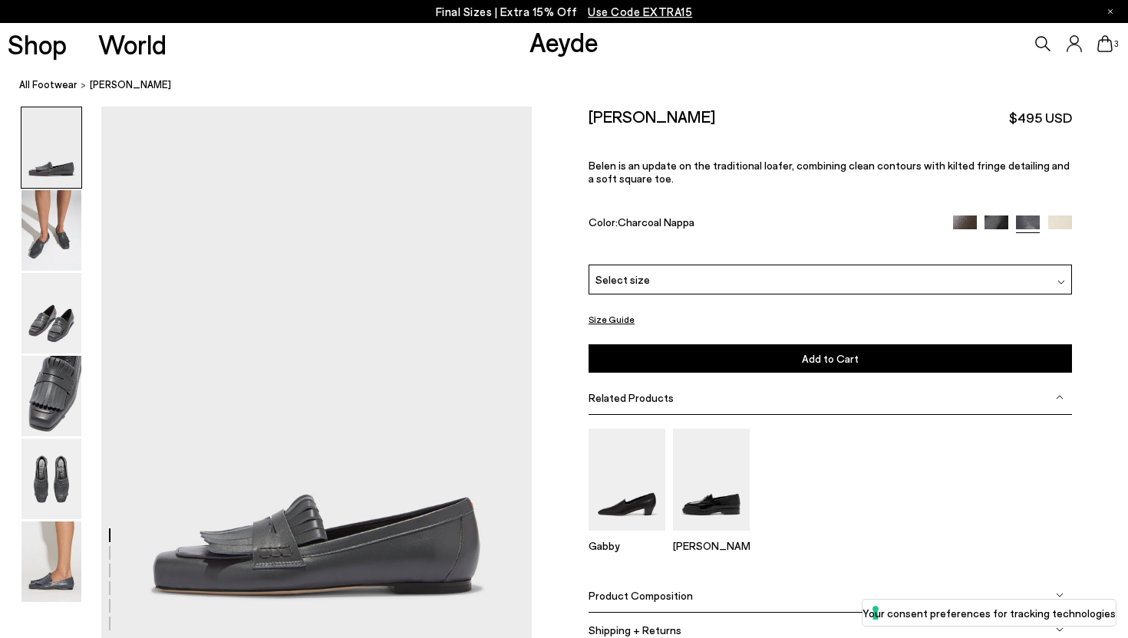
click at [750, 265] on div "Select size" at bounding box center [830, 280] width 483 height 30
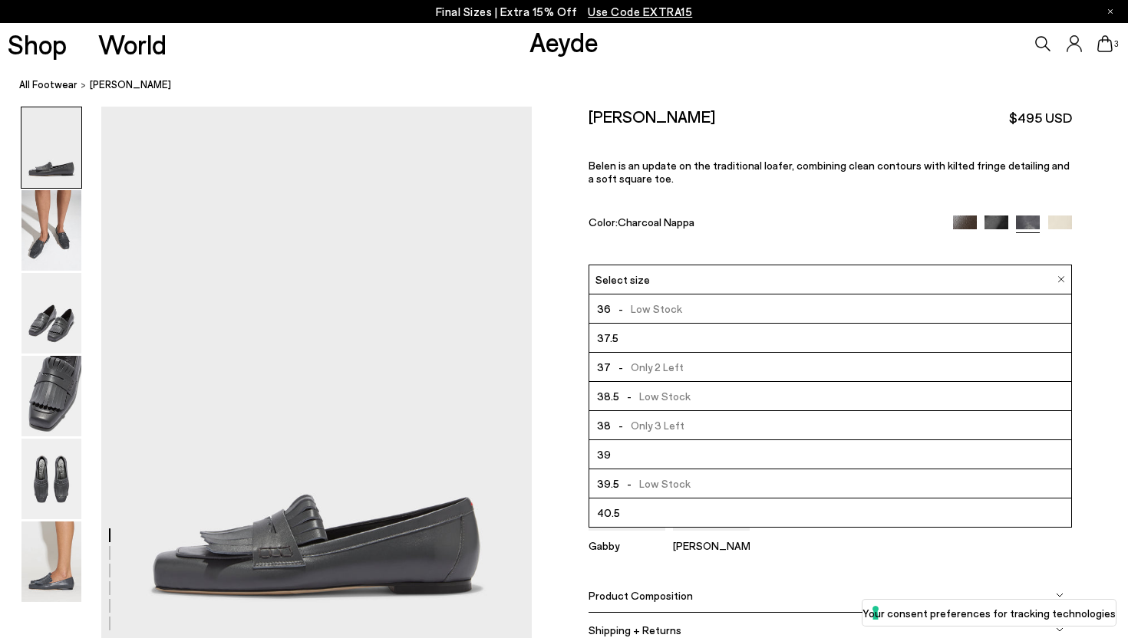
click at [672, 416] on span "- Only 3 Left" at bounding box center [648, 425] width 74 height 19
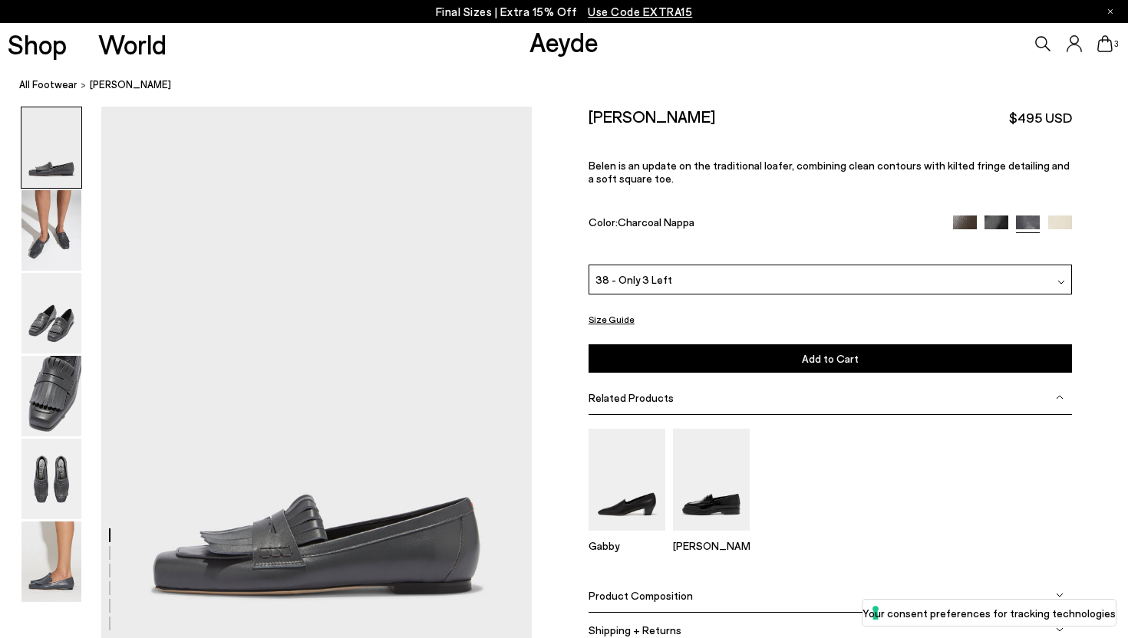
click at [754, 345] on button "Add to Cart Select a Size First" at bounding box center [830, 359] width 483 height 28
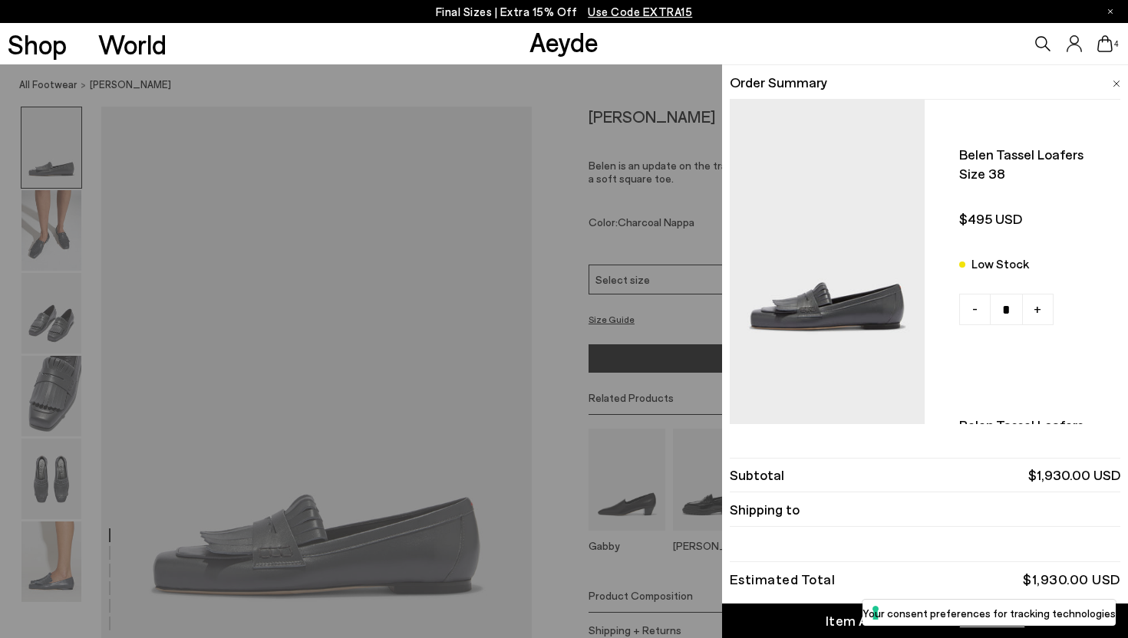
click at [52, 78] on div "Quick Add Color Size View Details Order Summary Belen tassel loafers Size 38 Lo…" at bounding box center [564, 351] width 1128 height 574
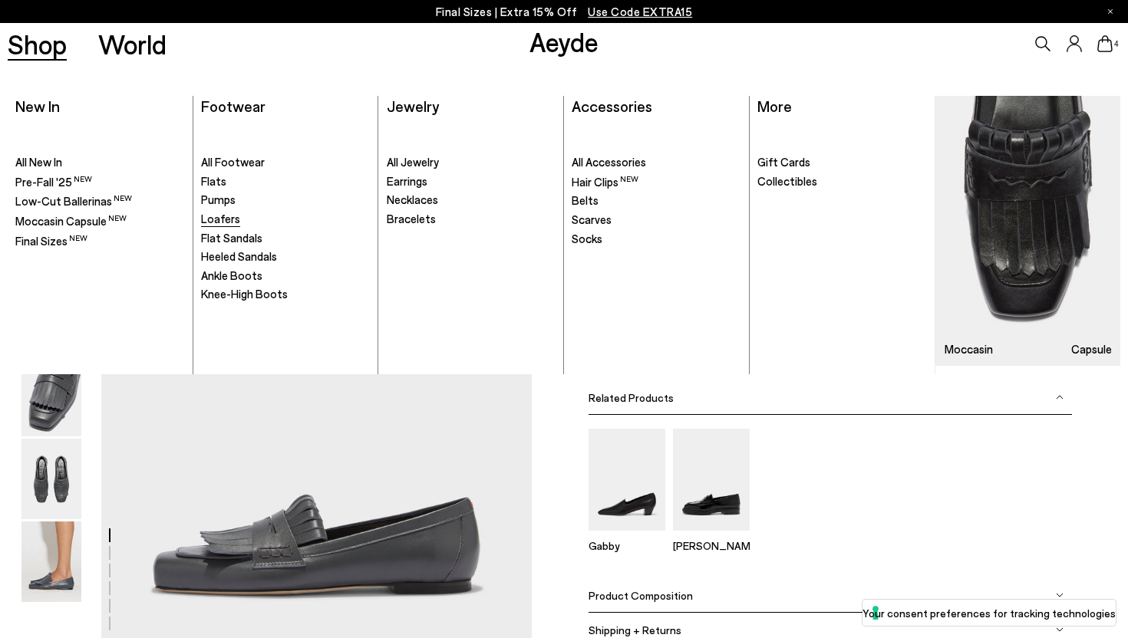
click at [221, 214] on span "Loafers" at bounding box center [220, 219] width 39 height 14
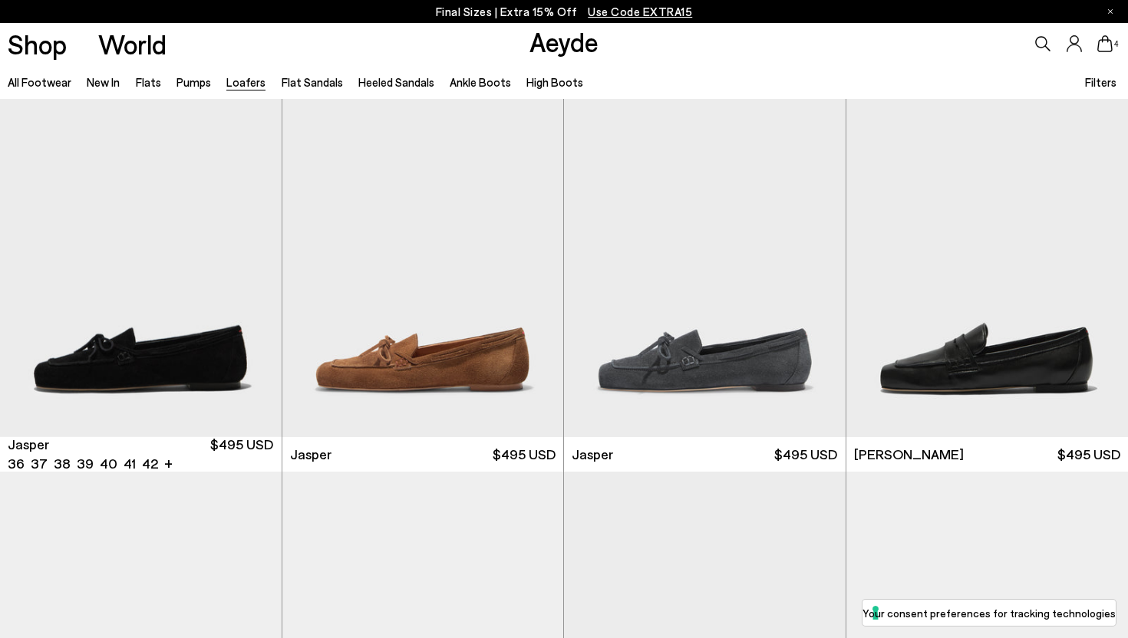
scroll to position [408, 0]
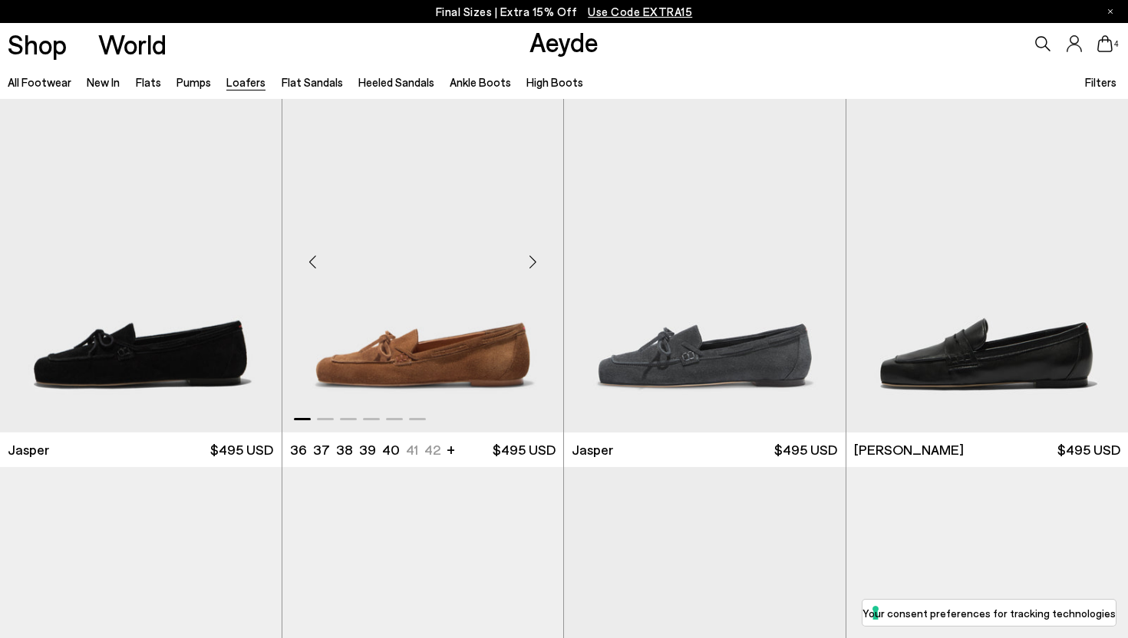
click at [480, 325] on img "1 / 6" at bounding box center [423, 256] width 282 height 354
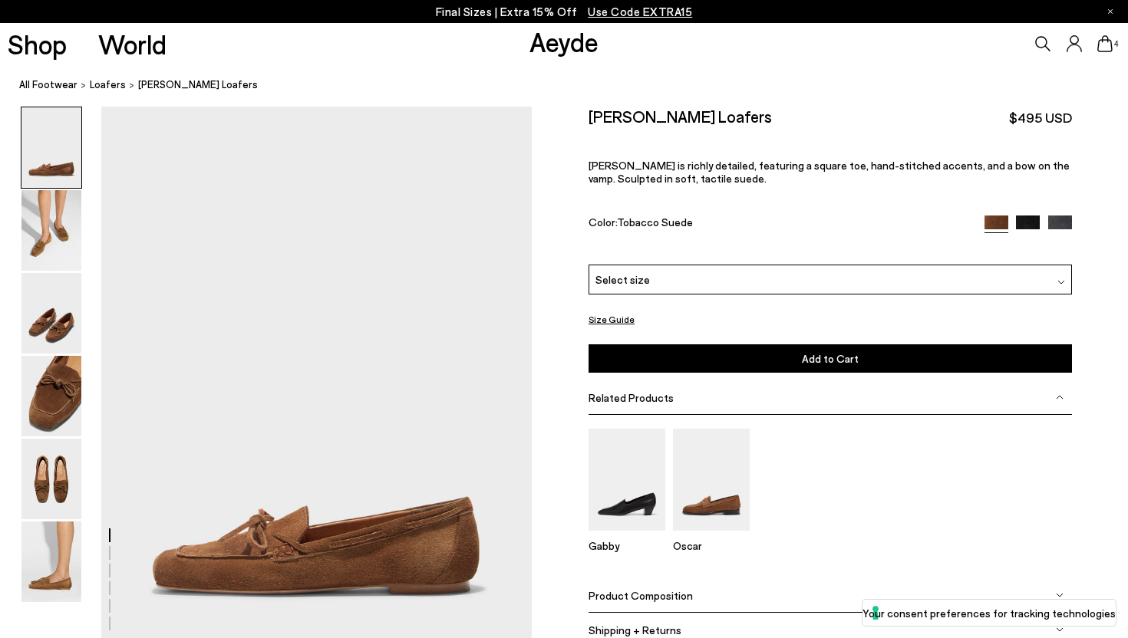
click at [763, 265] on div "Select size" at bounding box center [830, 280] width 483 height 30
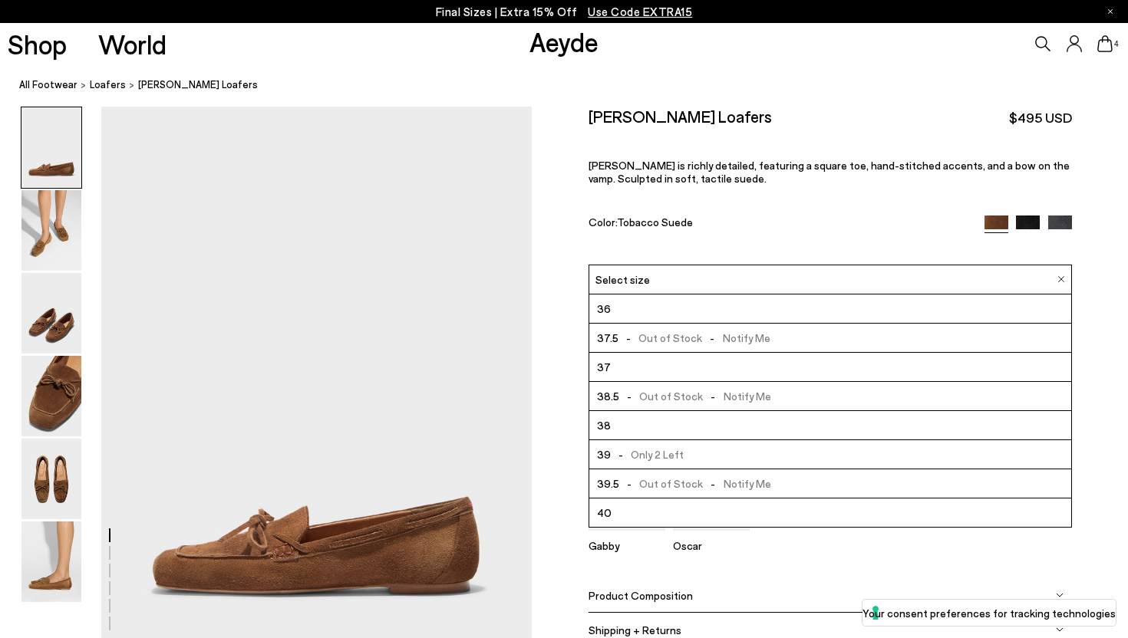
click at [724, 411] on li "38" at bounding box center [830, 425] width 482 height 29
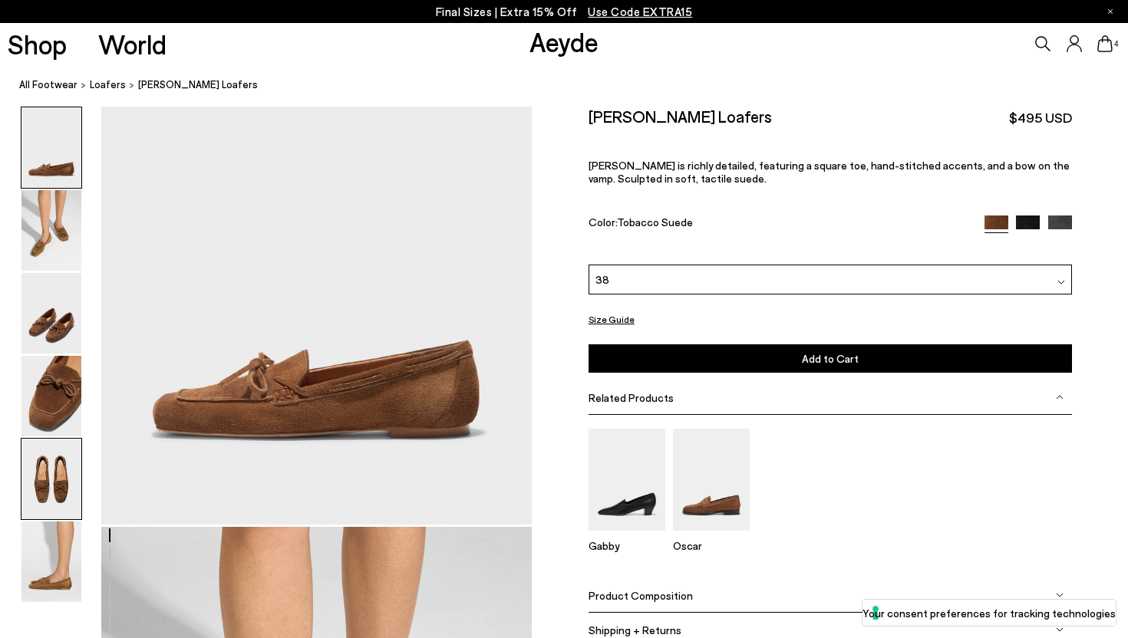
click at [64, 494] on img at bounding box center [51, 479] width 60 height 81
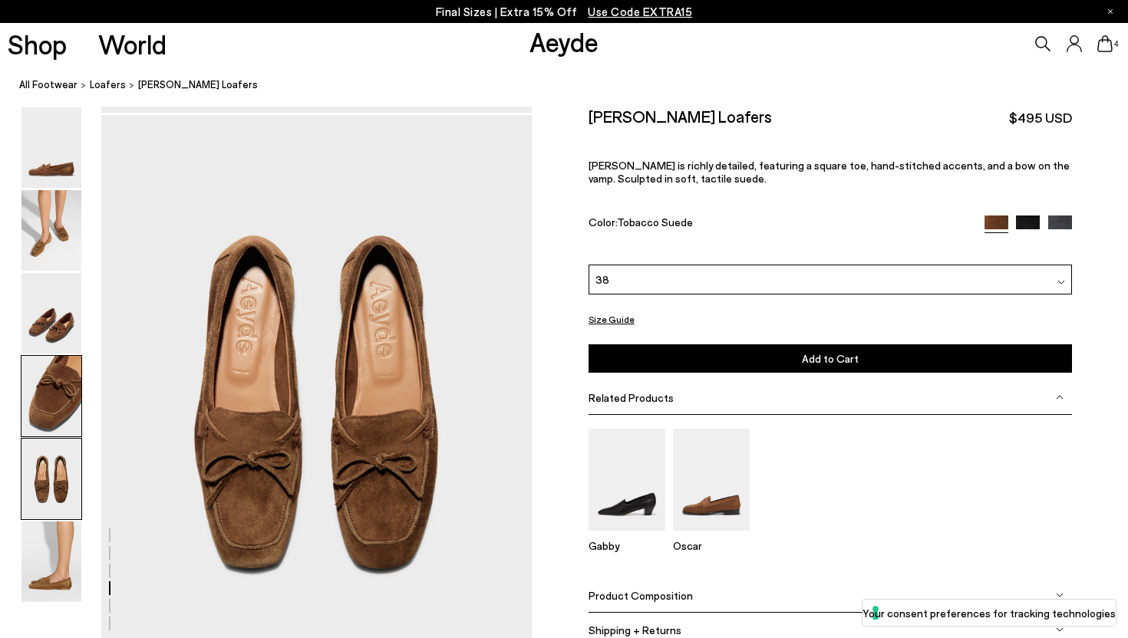
scroll to position [2308, 0]
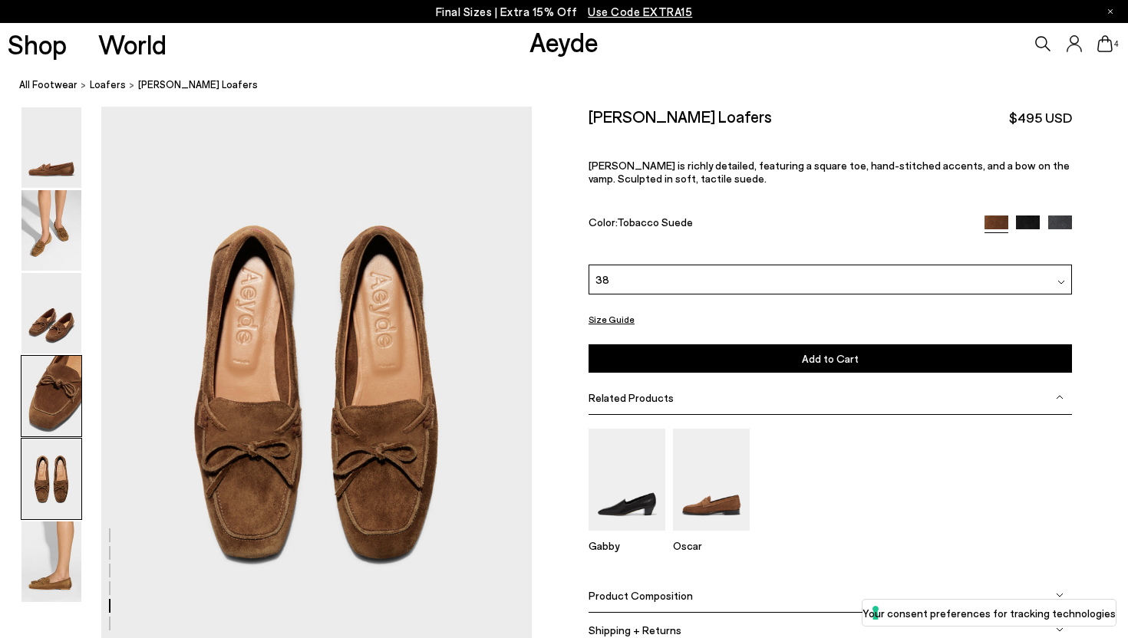
click at [61, 397] on img at bounding box center [51, 396] width 60 height 81
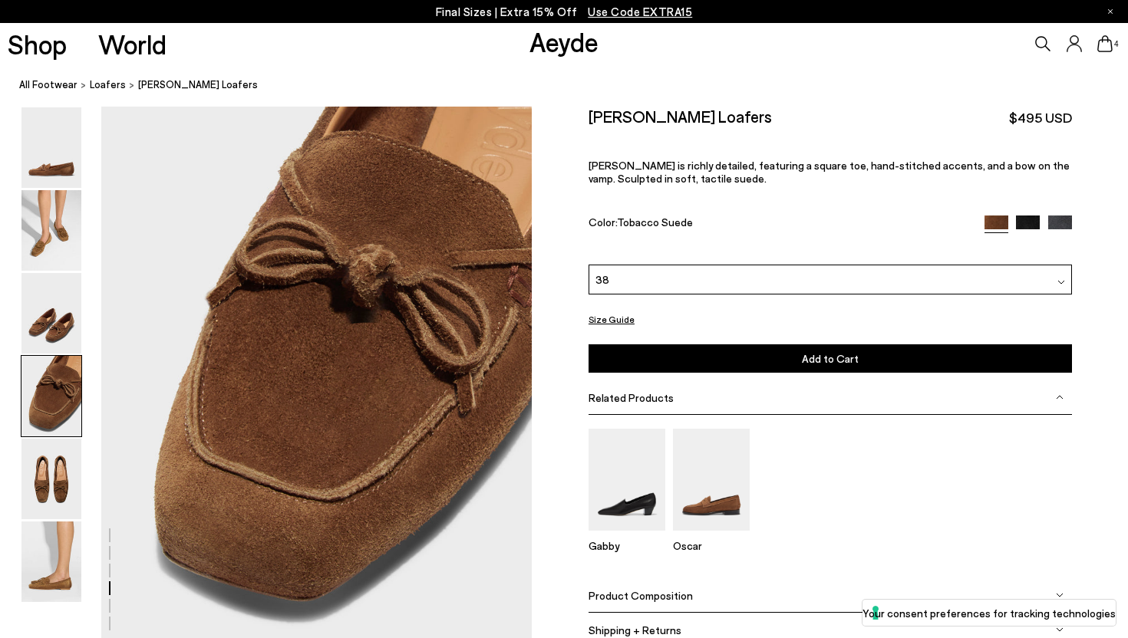
scroll to position [1731, 0]
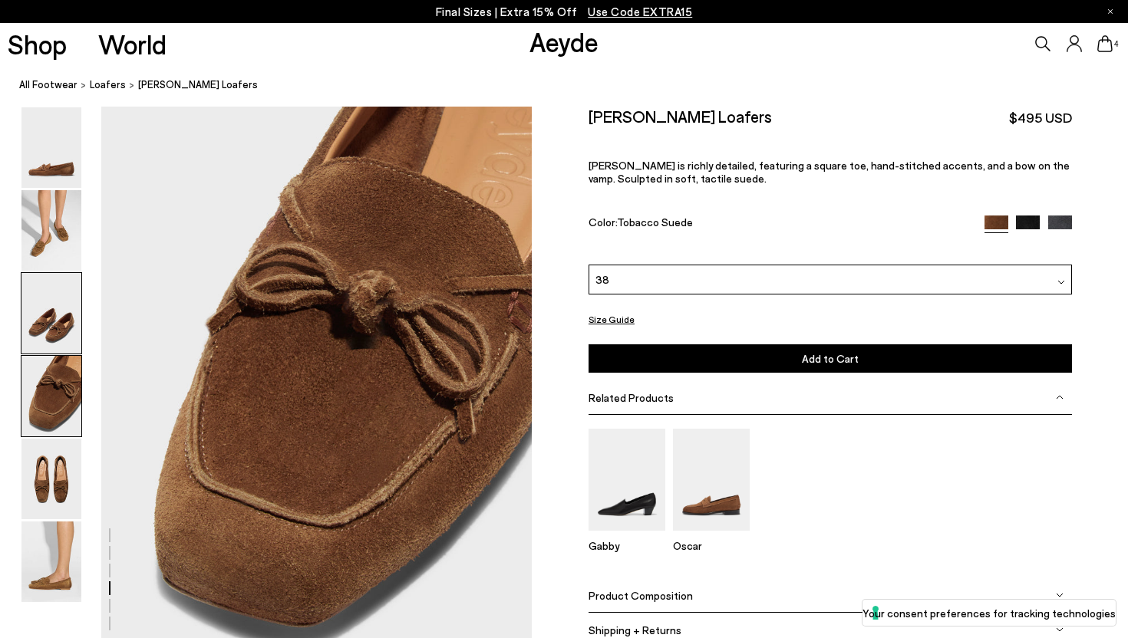
click at [61, 311] on img at bounding box center [51, 313] width 60 height 81
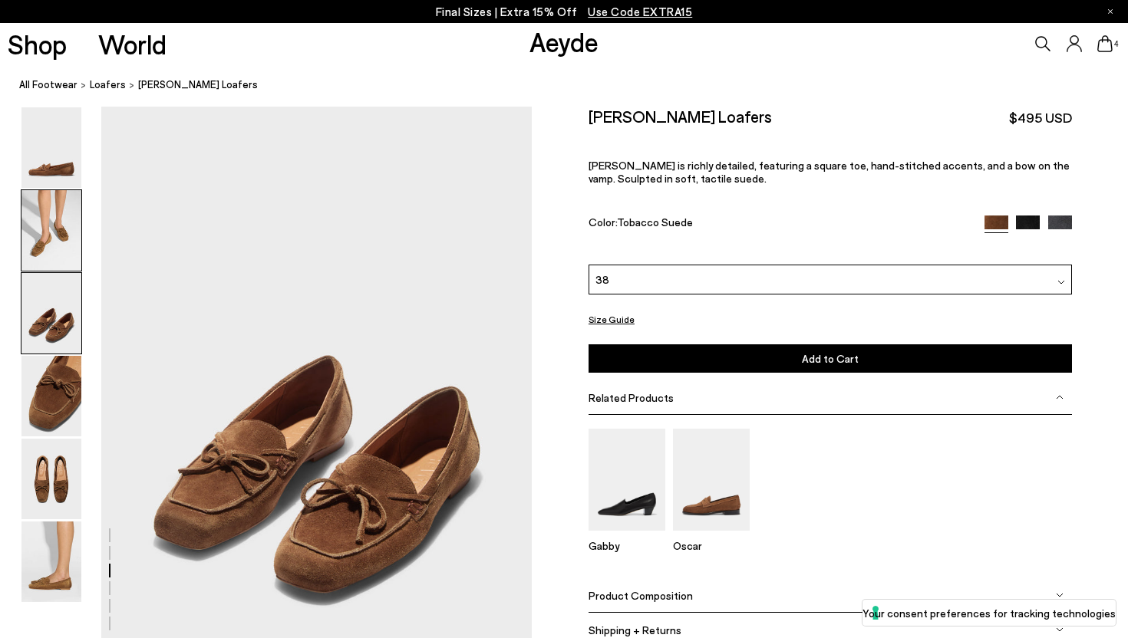
click at [66, 235] on img at bounding box center [51, 230] width 60 height 81
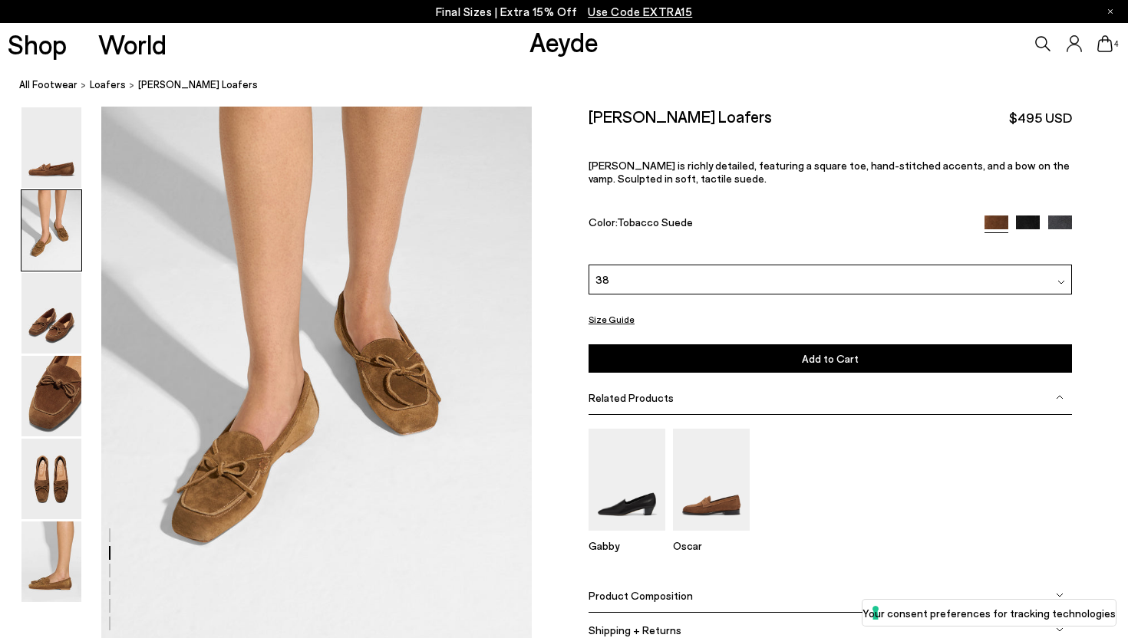
scroll to position [622, 0]
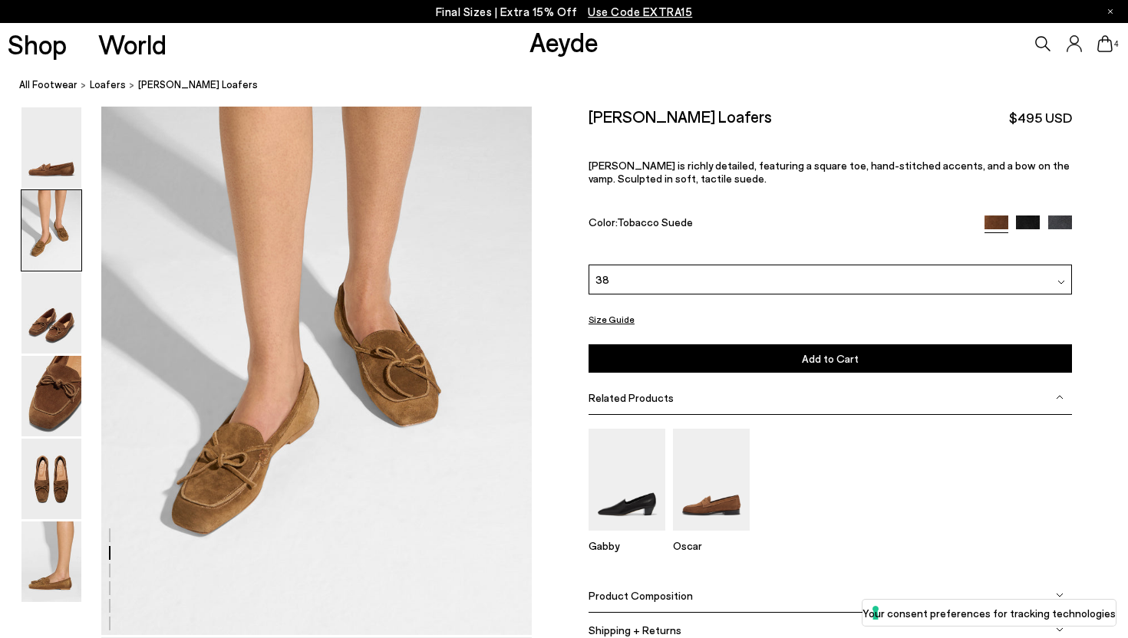
click at [818, 352] on span "Add to Cart" at bounding box center [830, 358] width 57 height 13
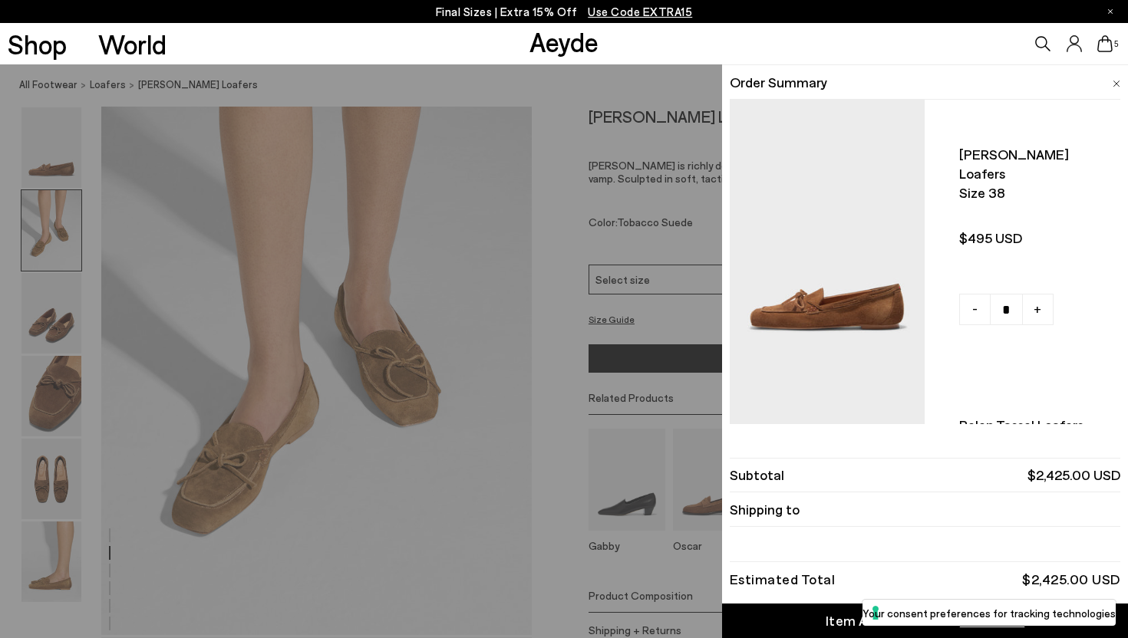
click at [704, 195] on div "Quick Add Color Size View Details Order Summary Jasper moccasin loafers Size 38…" at bounding box center [564, 351] width 1128 height 574
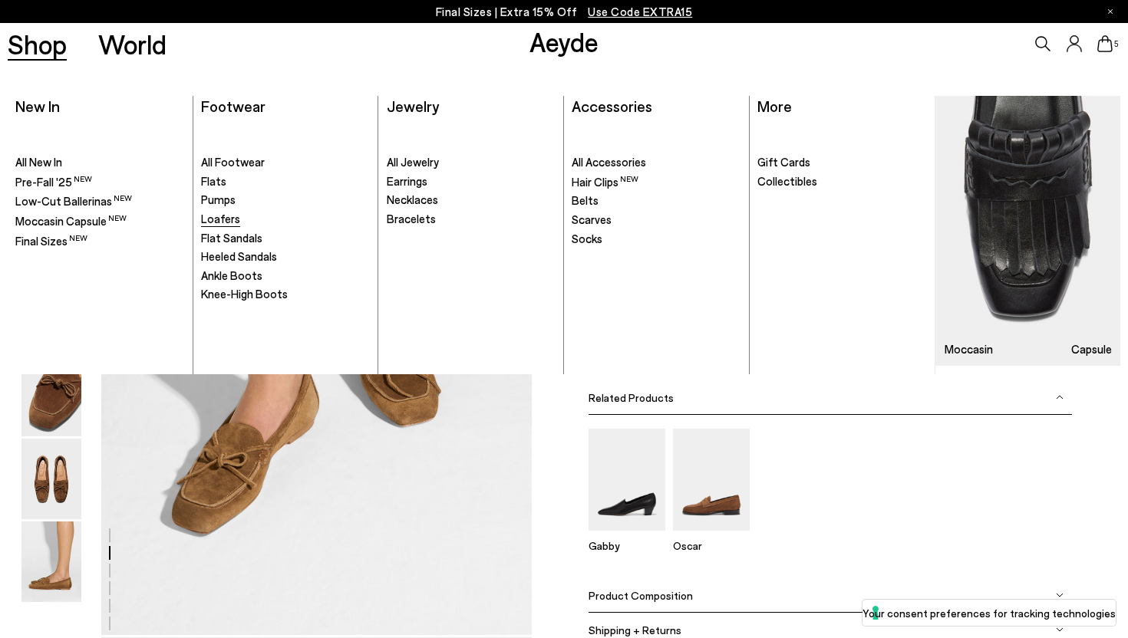
click at [237, 217] on link "Loafers" at bounding box center [285, 219] width 169 height 15
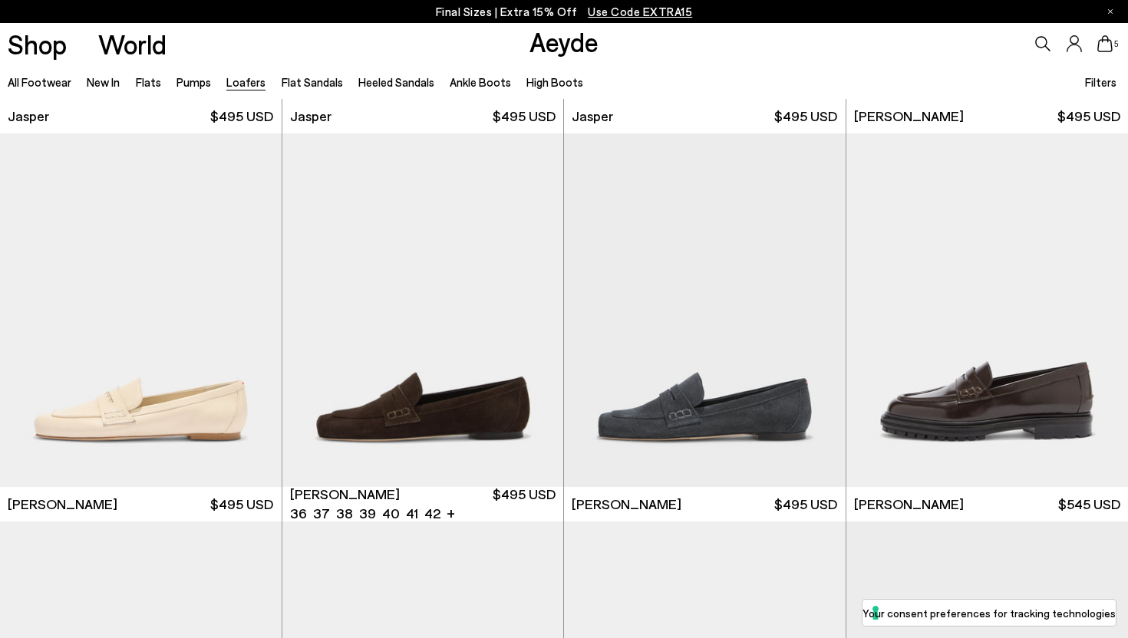
scroll to position [775, 0]
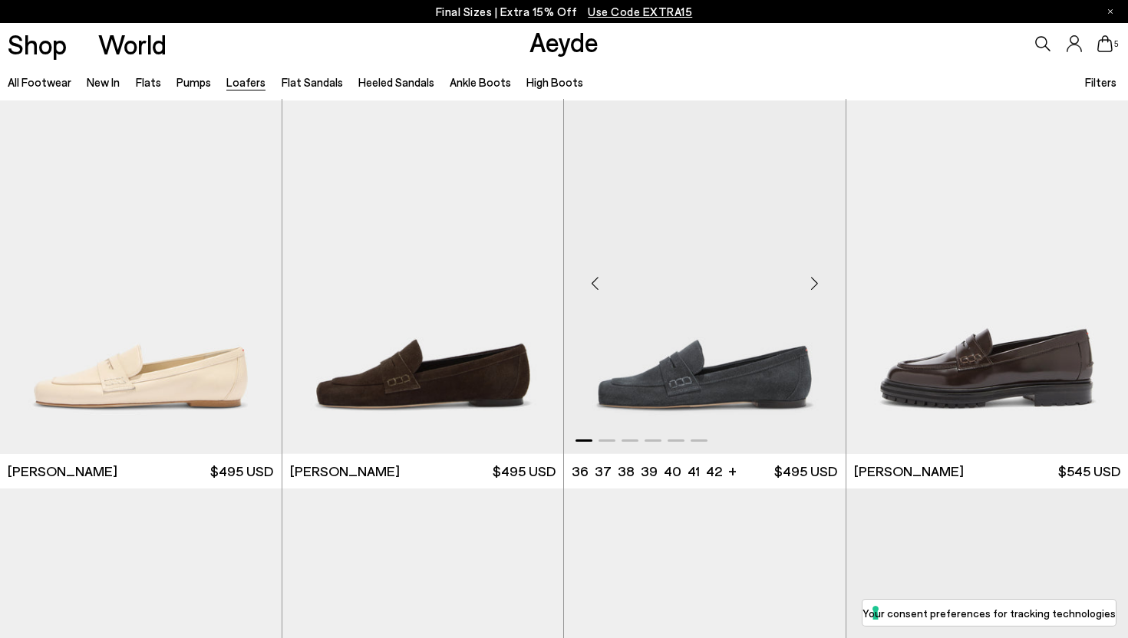
click at [739, 381] on img "1 / 6" at bounding box center [705, 278] width 282 height 354
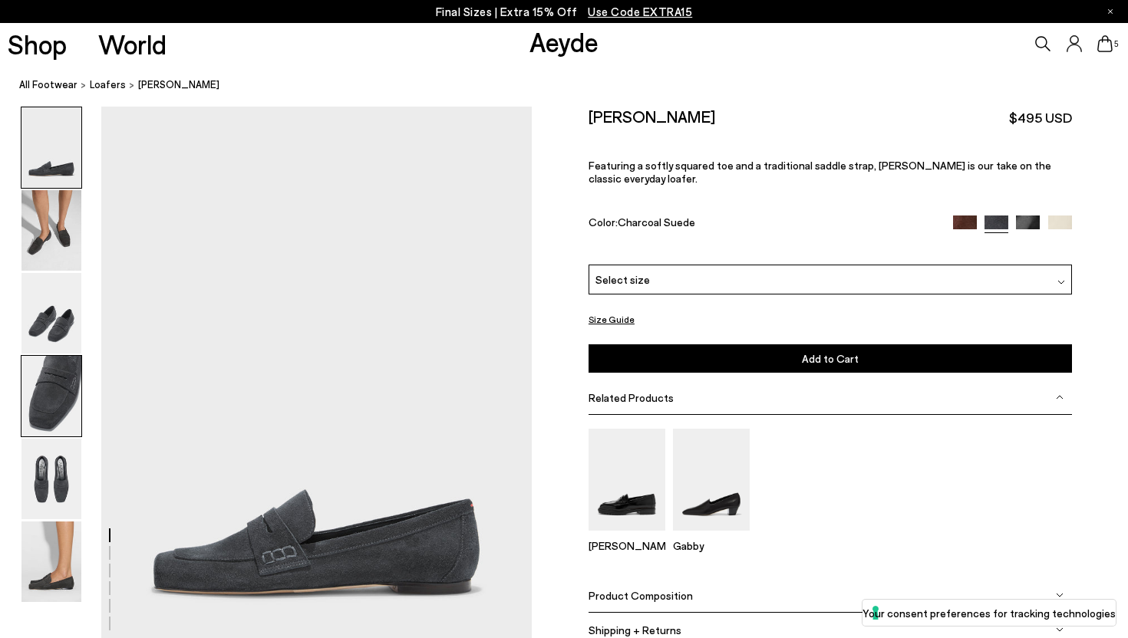
click at [74, 398] on img at bounding box center [51, 396] width 60 height 81
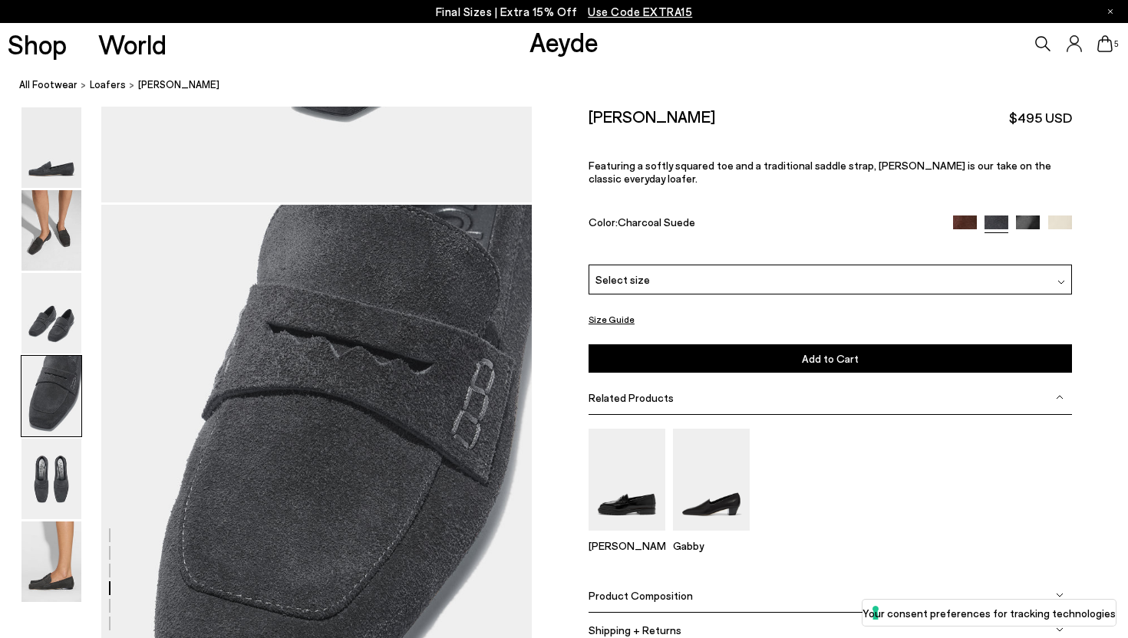
scroll to position [1731, 0]
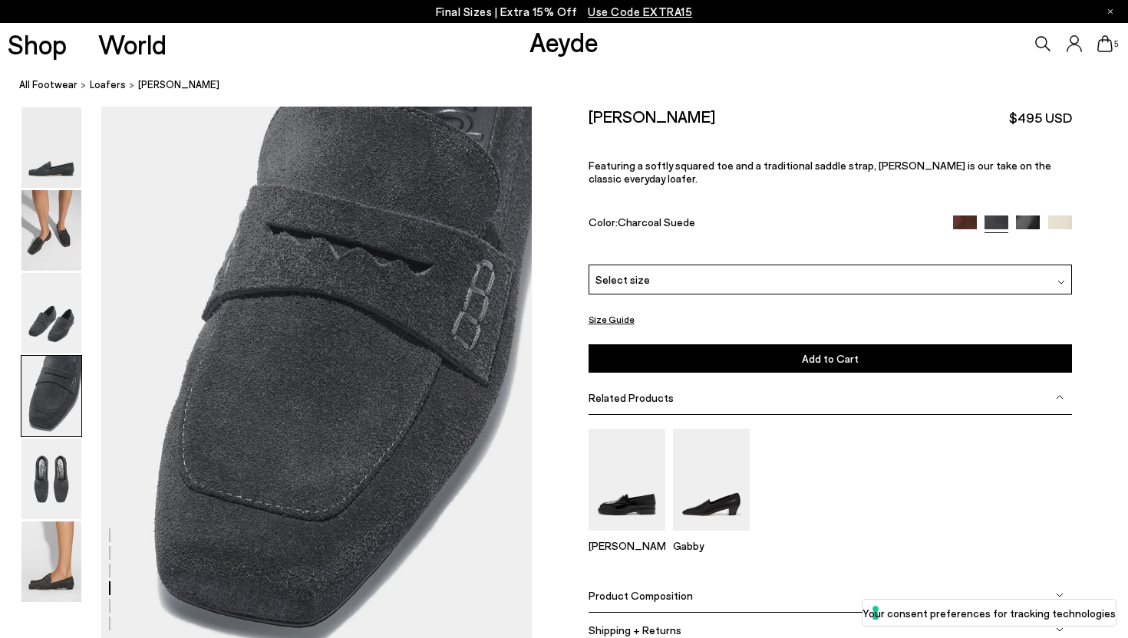
click at [1110, 47] on icon at bounding box center [1104, 43] width 15 height 17
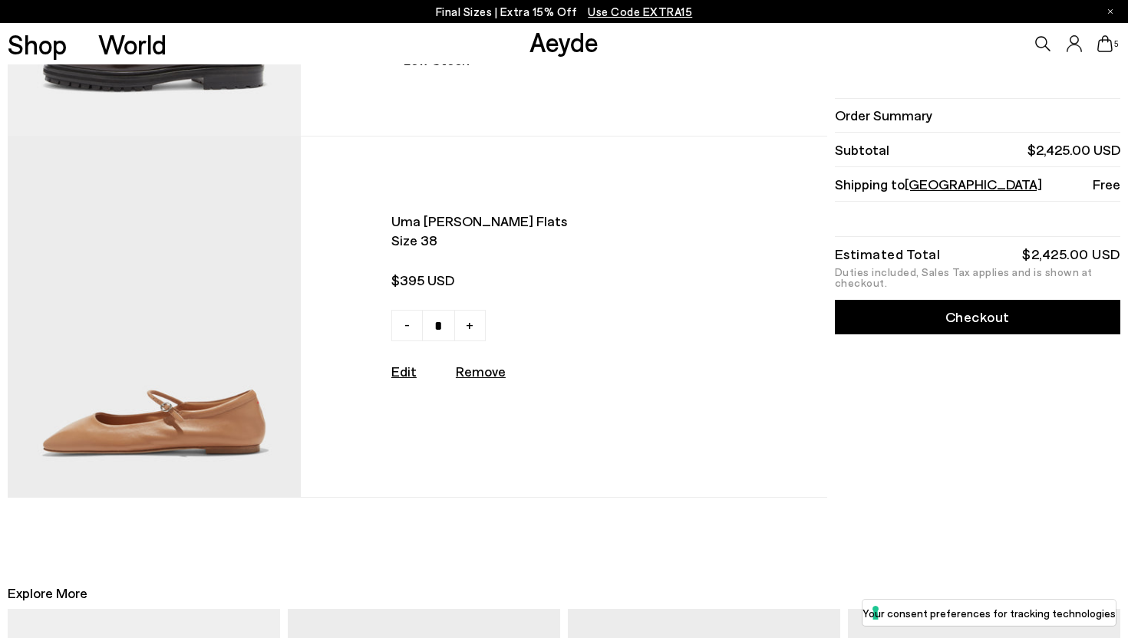
scroll to position [1358, 0]
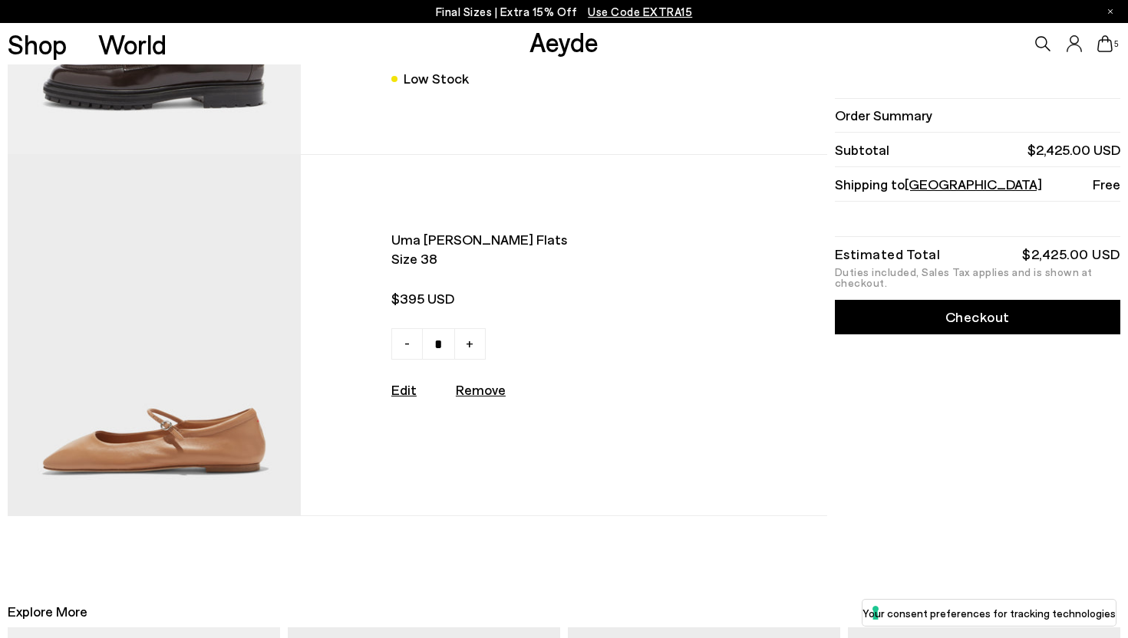
click at [497, 391] on u "Remove" at bounding box center [481, 389] width 50 height 17
type input "*"
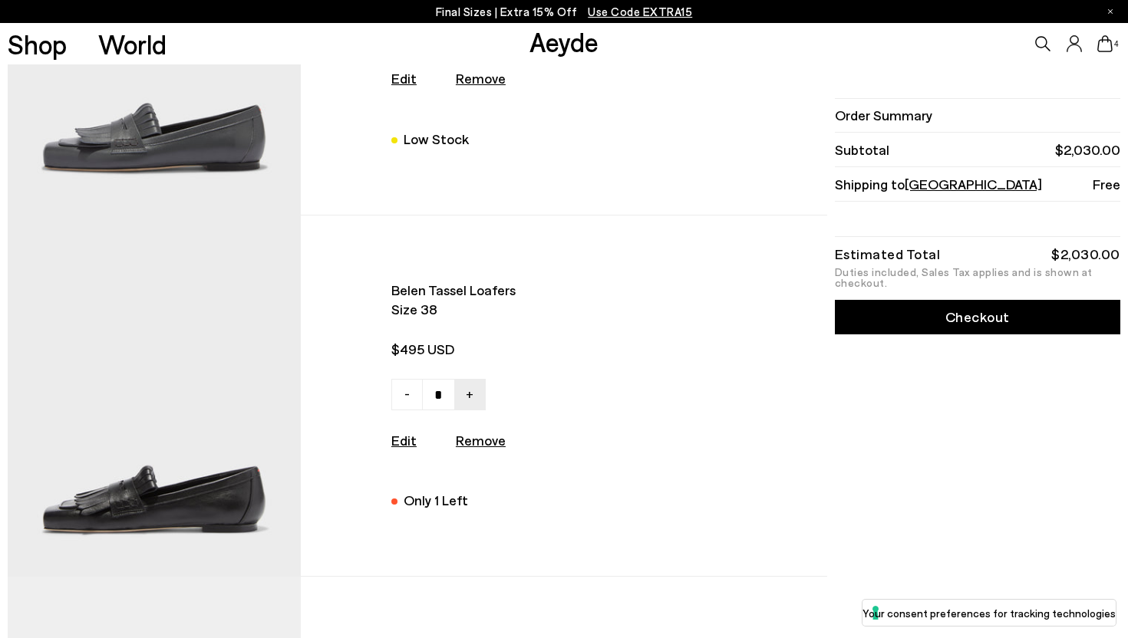
scroll to position [416, 0]
